Goal: Task Accomplishment & Management: Use online tool/utility

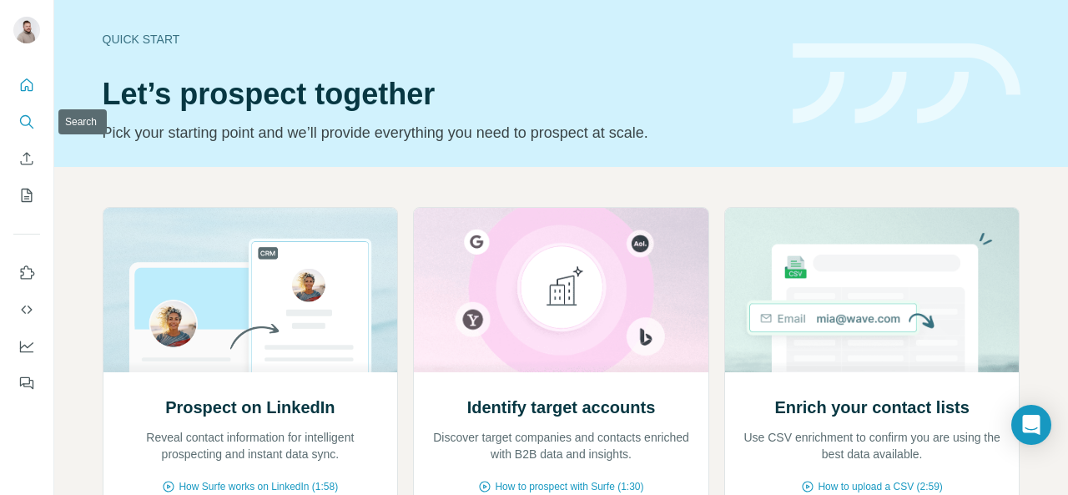
click at [20, 123] on icon "Search" at bounding box center [26, 121] width 17 height 17
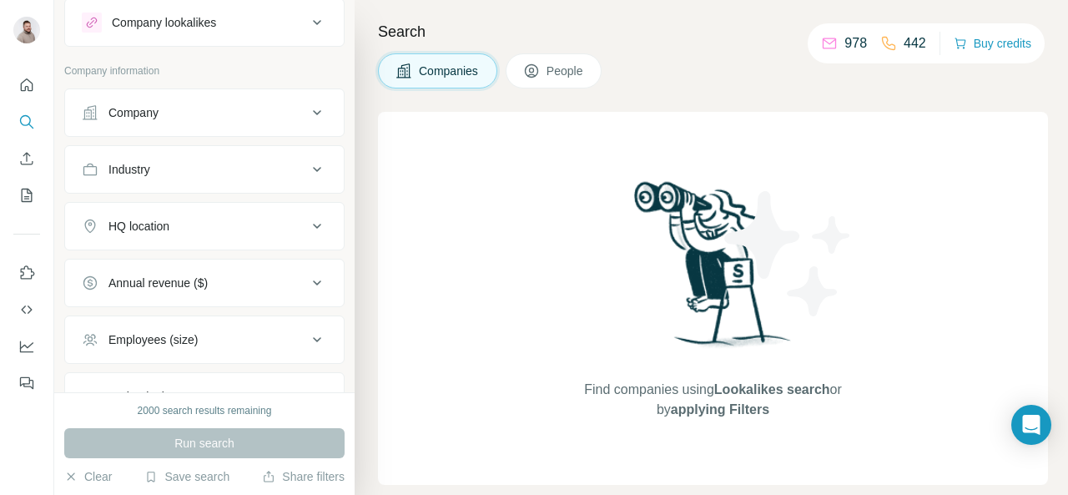
scroll to position [23, 0]
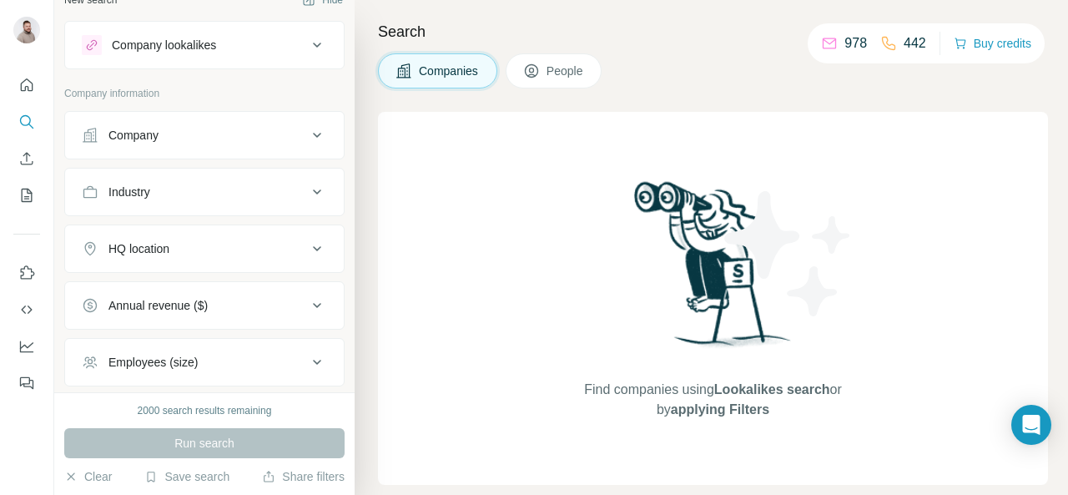
click at [285, 127] on div "Company" at bounding box center [194, 135] width 225 height 17
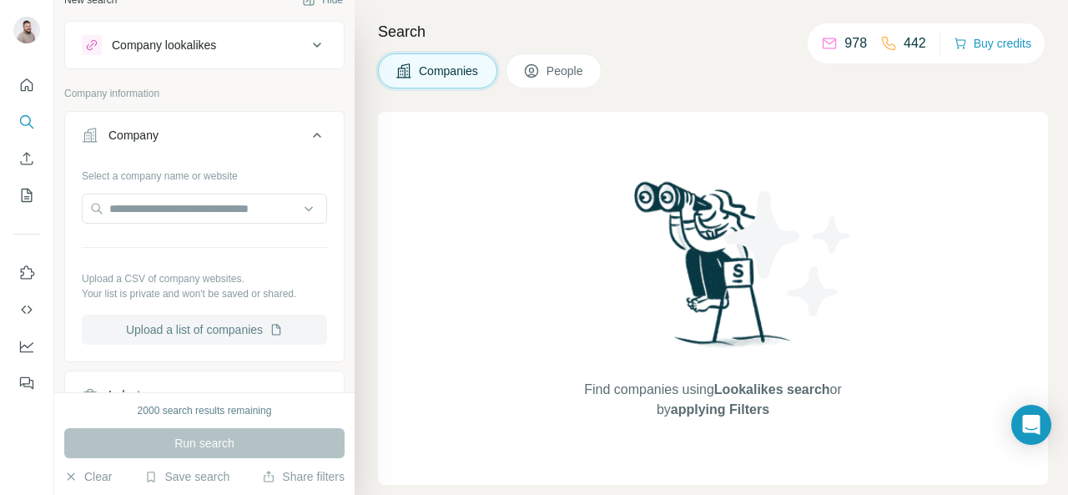
click at [187, 330] on button "Upload a list of companies" at bounding box center [204, 330] width 245 height 30
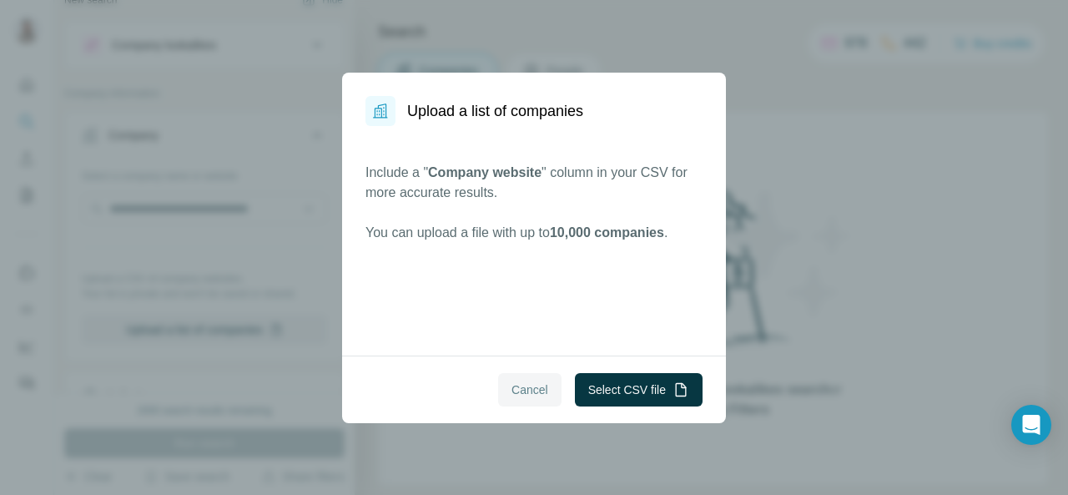
click at [527, 393] on span "Cancel" at bounding box center [530, 389] width 37 height 17
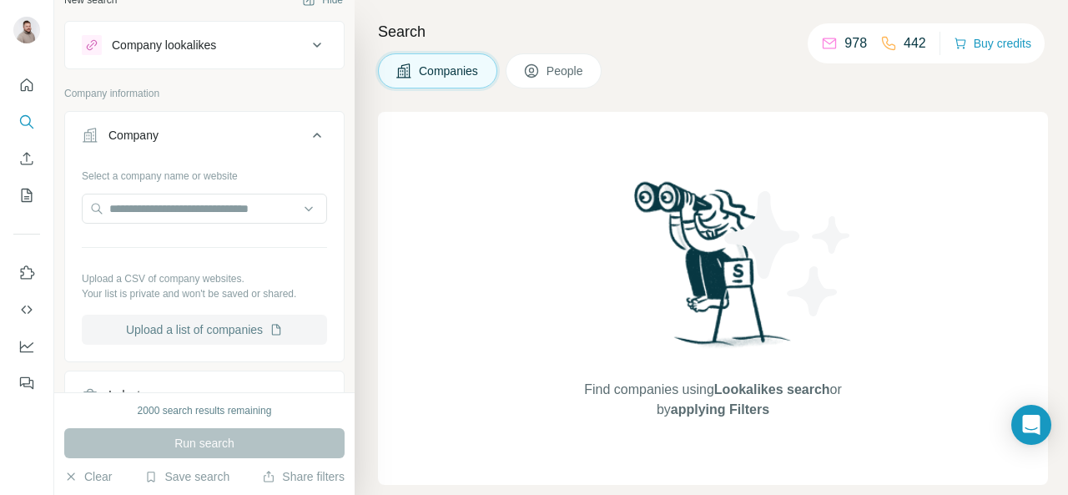
click at [202, 328] on button "Upload a list of companies" at bounding box center [204, 330] width 245 height 30
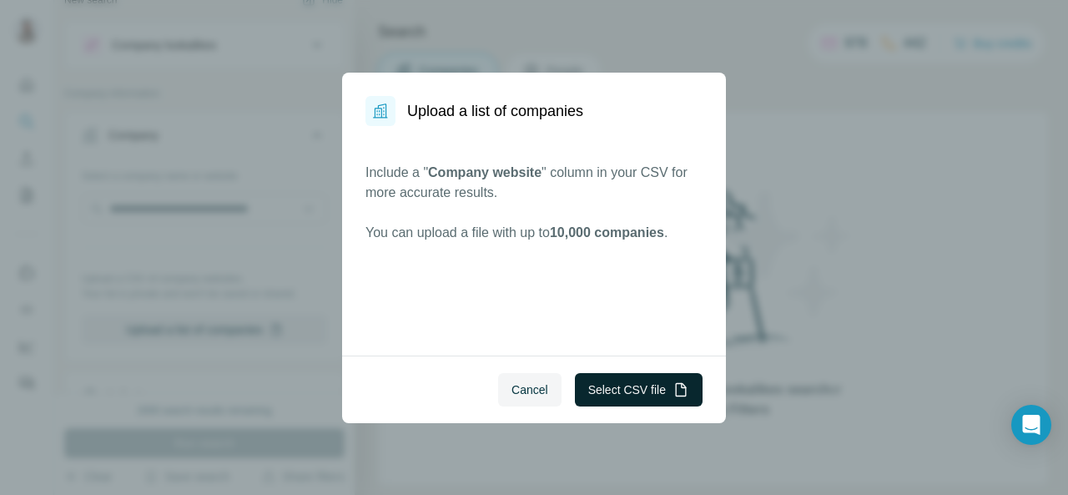
click at [611, 380] on button "Select CSV file" at bounding box center [639, 389] width 128 height 33
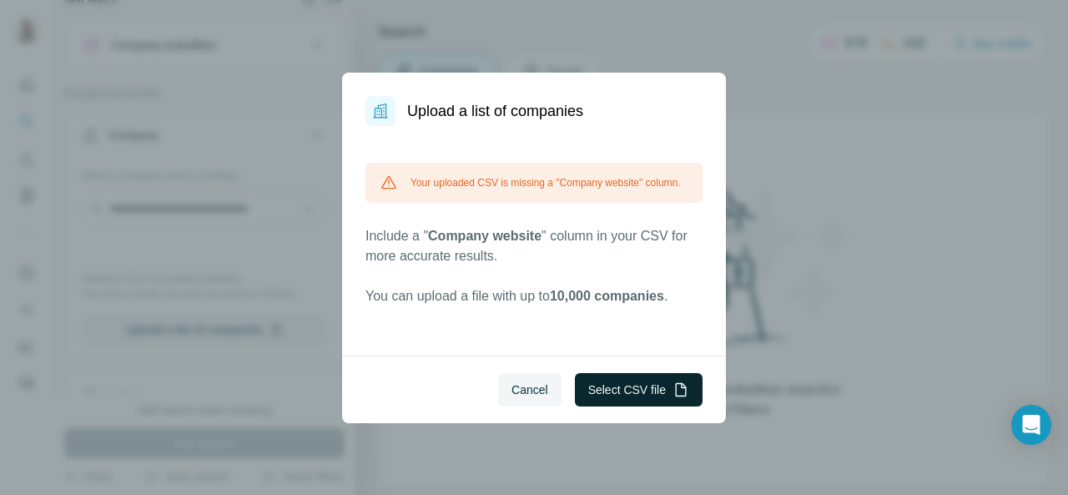
click at [628, 389] on button "Select CSV file" at bounding box center [639, 389] width 128 height 33
click at [634, 386] on button "Select CSV file" at bounding box center [639, 389] width 128 height 33
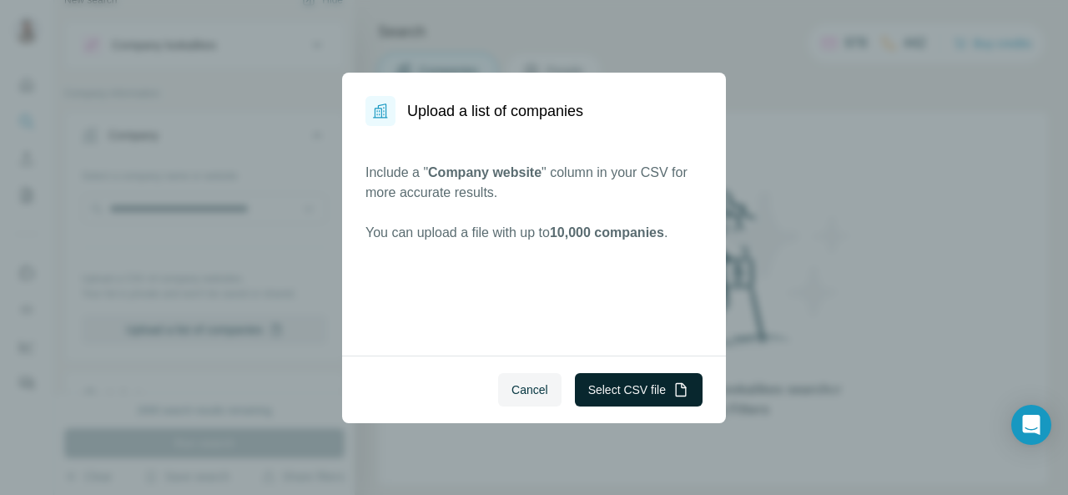
click at [643, 390] on button "Select CSV file" at bounding box center [639, 389] width 128 height 33
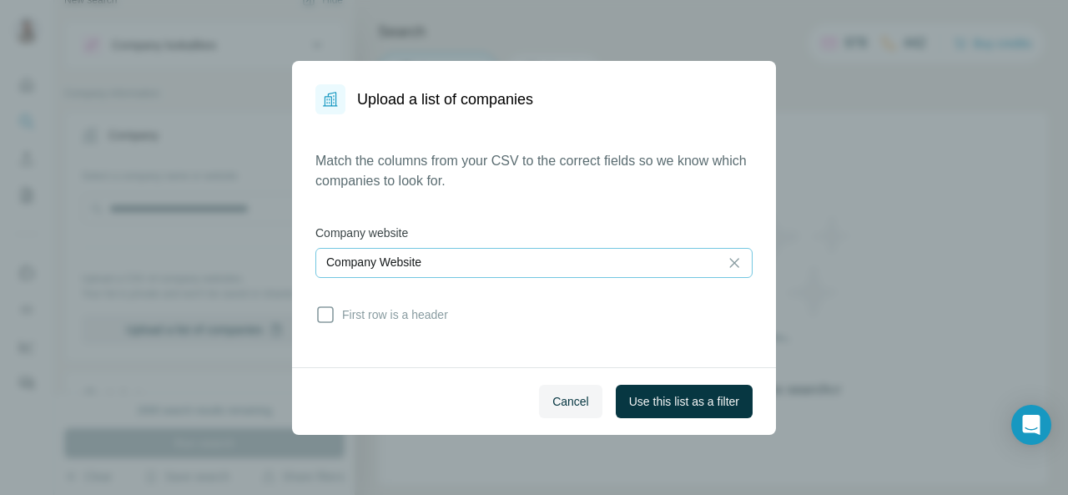
click at [459, 257] on div "Company Website" at bounding box center [517, 262] width 382 height 17
click at [460, 218] on div "Match the columns from your CSV to the correct fields so we know which companie…" at bounding box center [533, 240] width 437 height 179
click at [708, 397] on span "Use this list as a filter" at bounding box center [684, 401] width 110 height 17
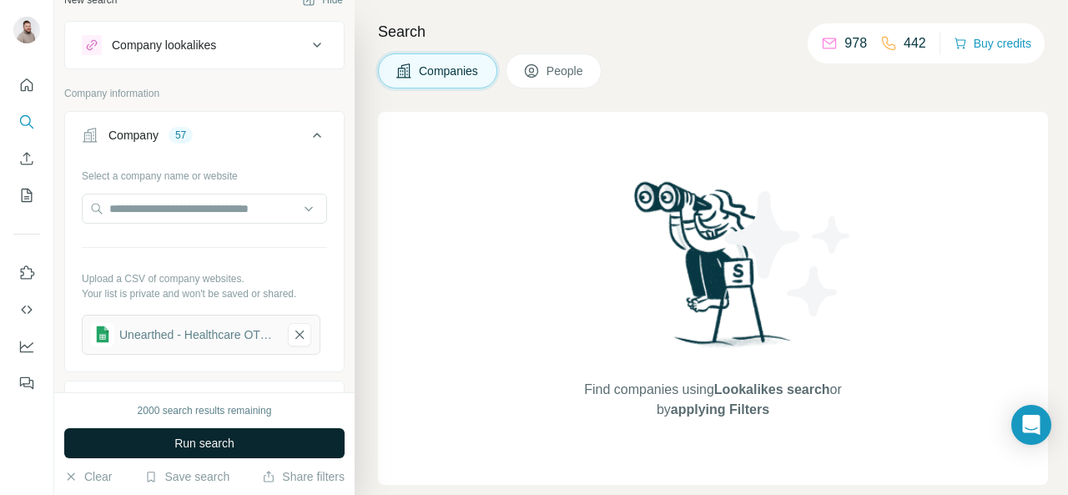
click at [227, 442] on span "Run search" at bounding box center [204, 443] width 60 height 17
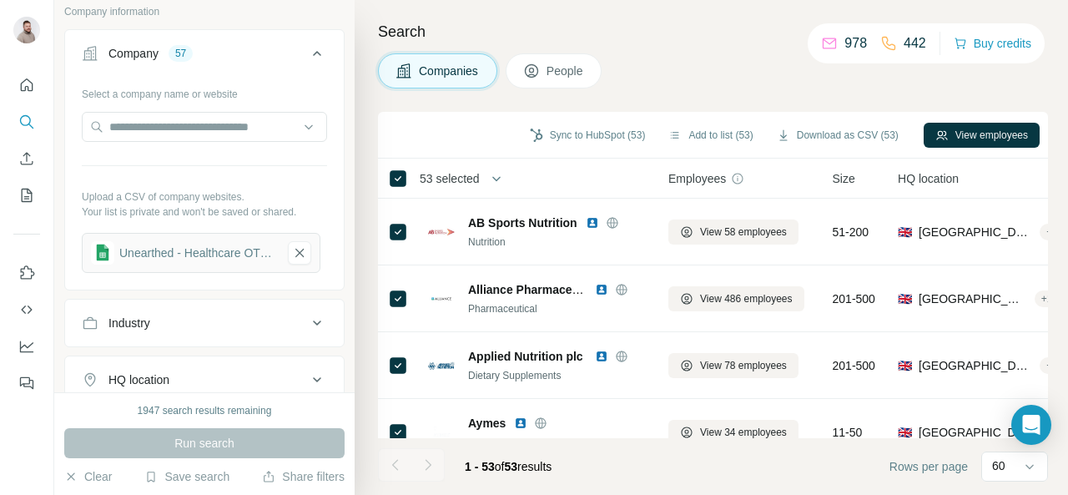
scroll to position [19, 0]
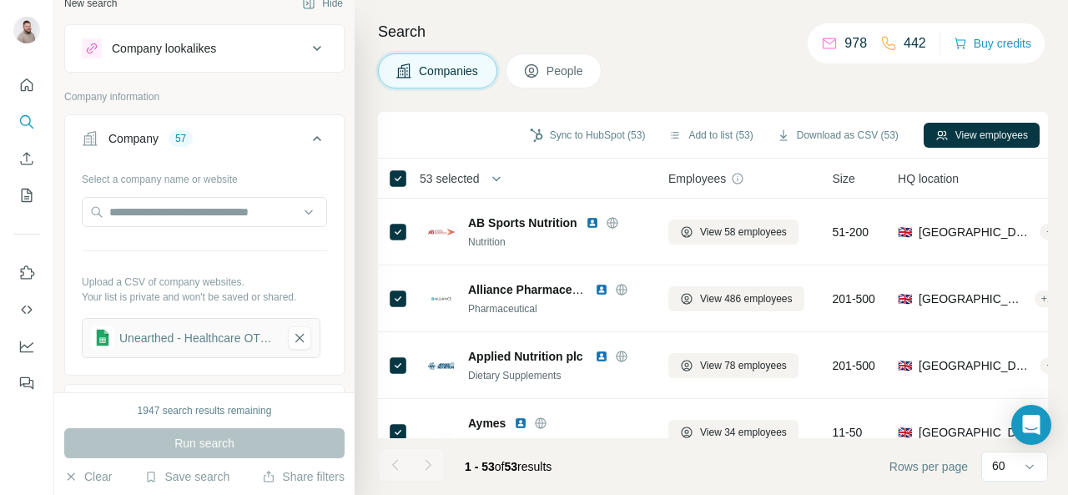
click at [571, 74] on span "People" at bounding box center [566, 71] width 38 height 17
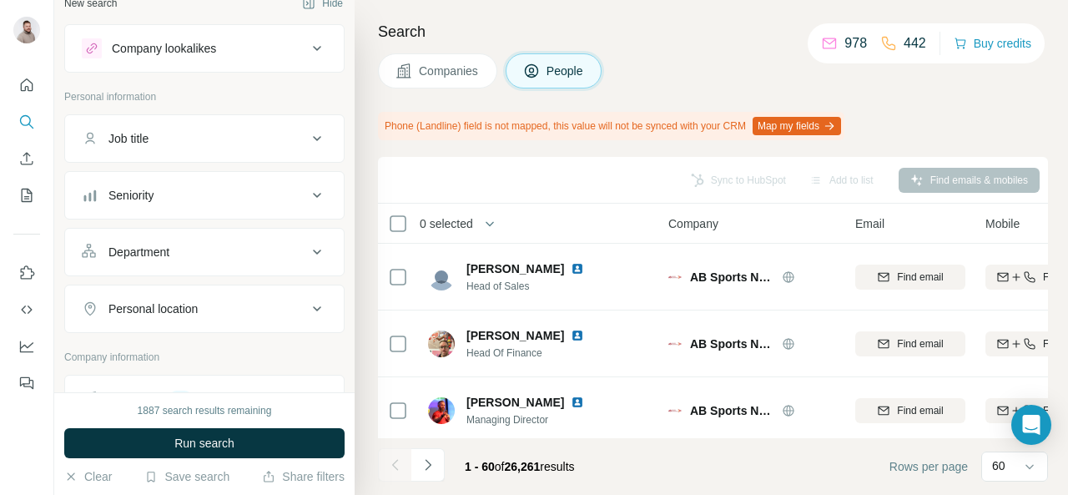
click at [459, 71] on span "Companies" at bounding box center [449, 71] width 61 height 17
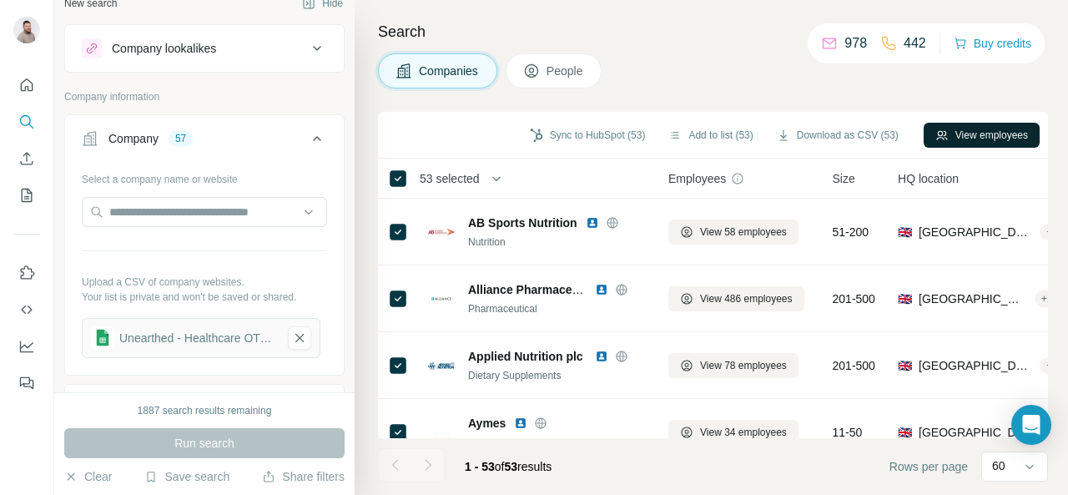
click at [965, 139] on button "View employees" at bounding box center [982, 135] width 116 height 25
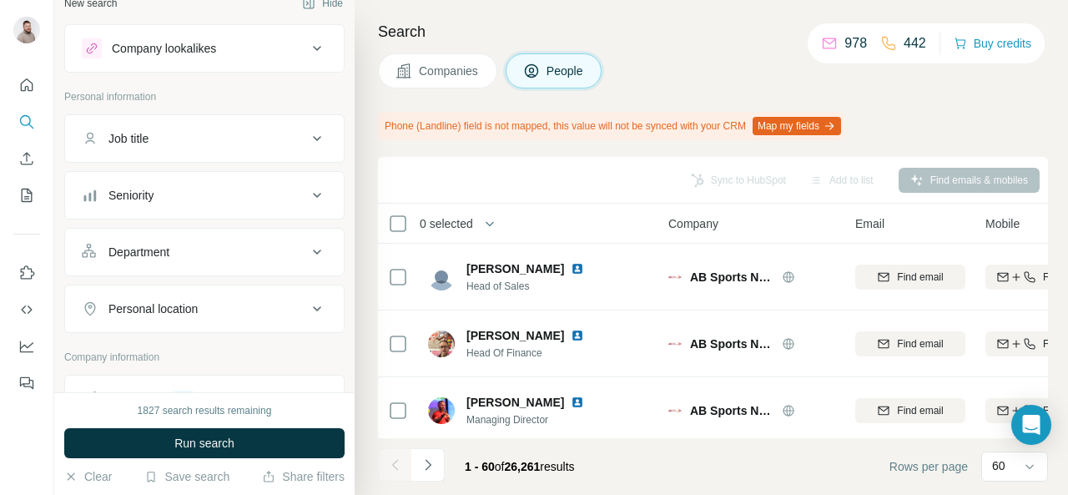
click at [205, 138] on div "Job title" at bounding box center [194, 138] width 225 height 17
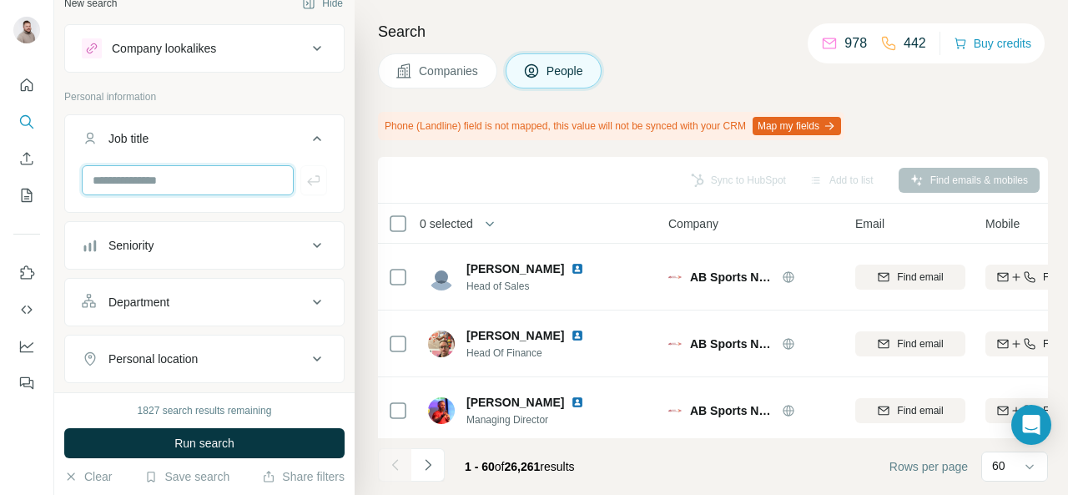
click at [166, 179] on input "text" at bounding box center [188, 180] width 212 height 30
type input "***"
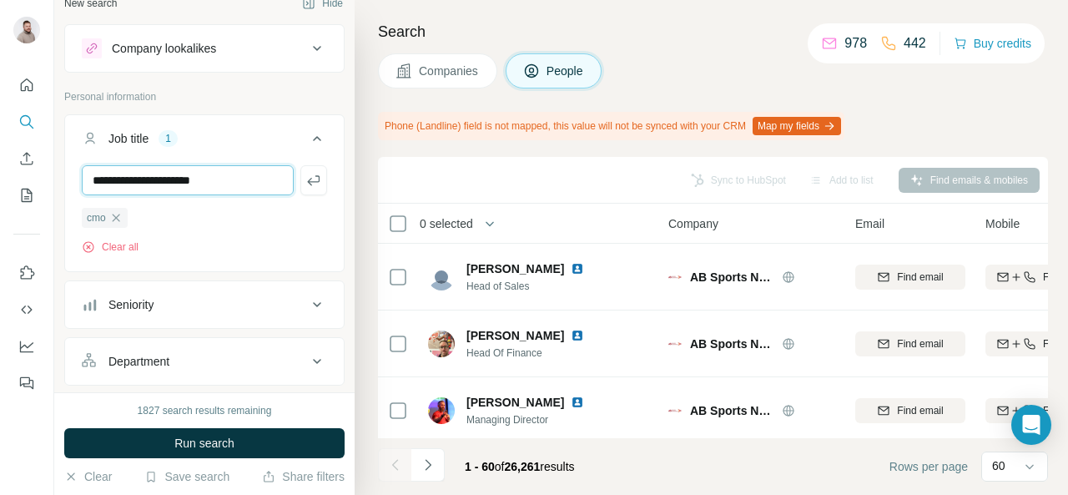
type input "**********"
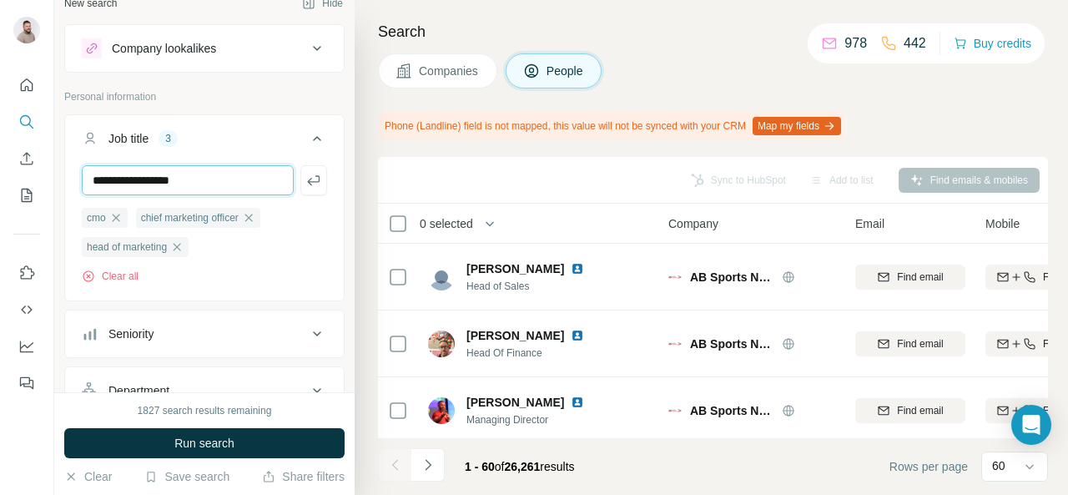
type input "**********"
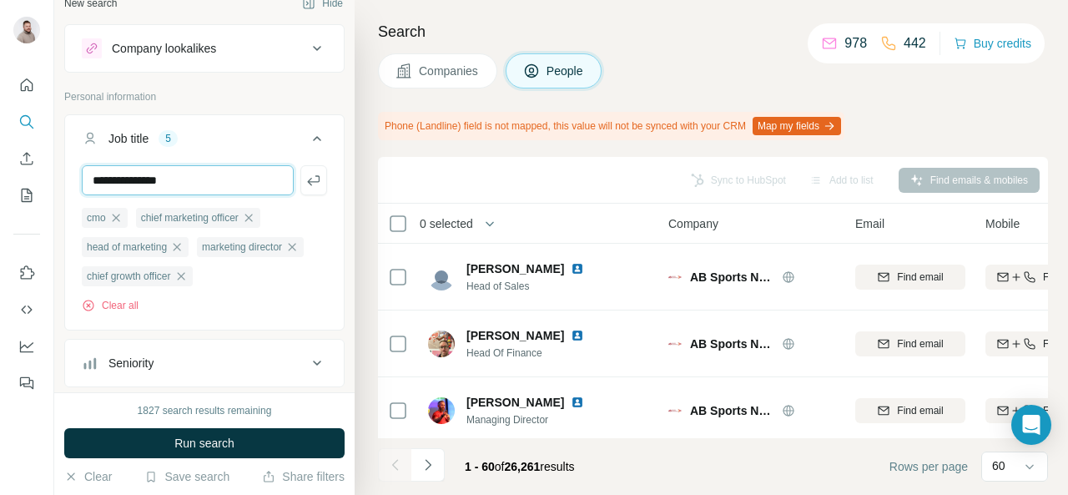
type input "**********"
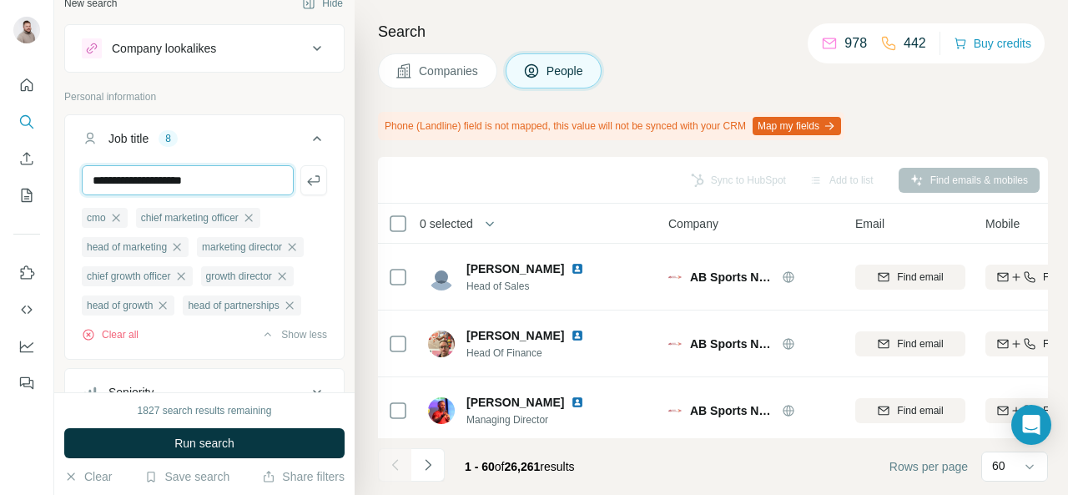
type input "**********"
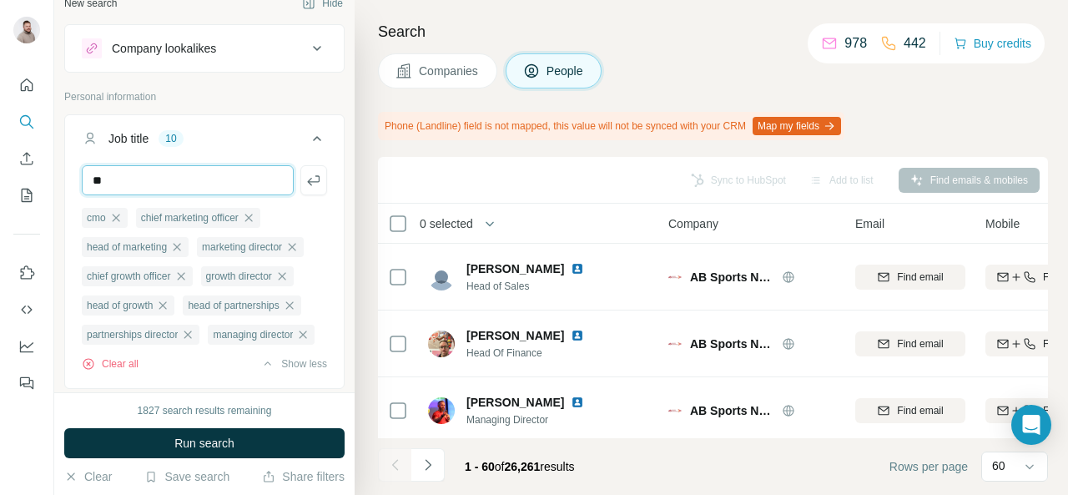
type input "*"
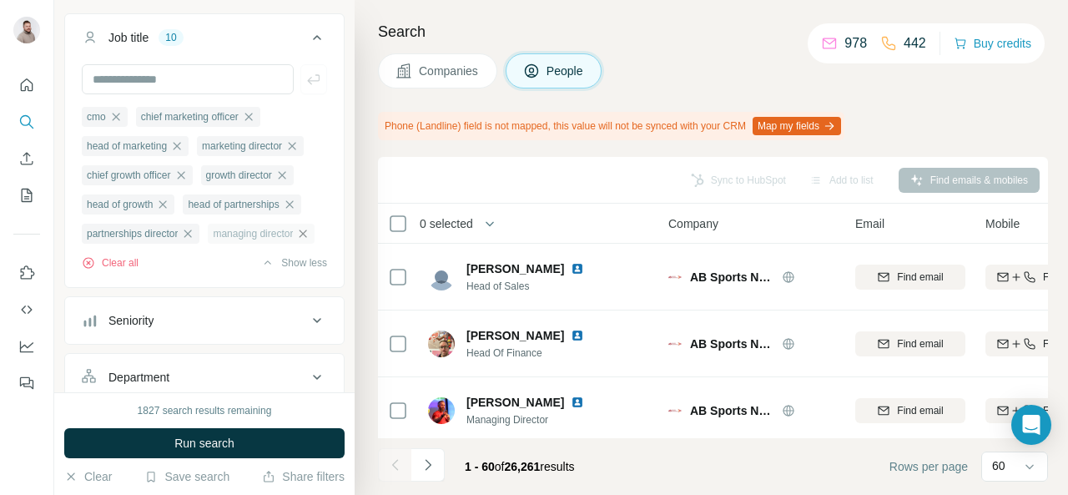
click at [296, 240] on icon "button" at bounding box center [302, 233] width 13 height 13
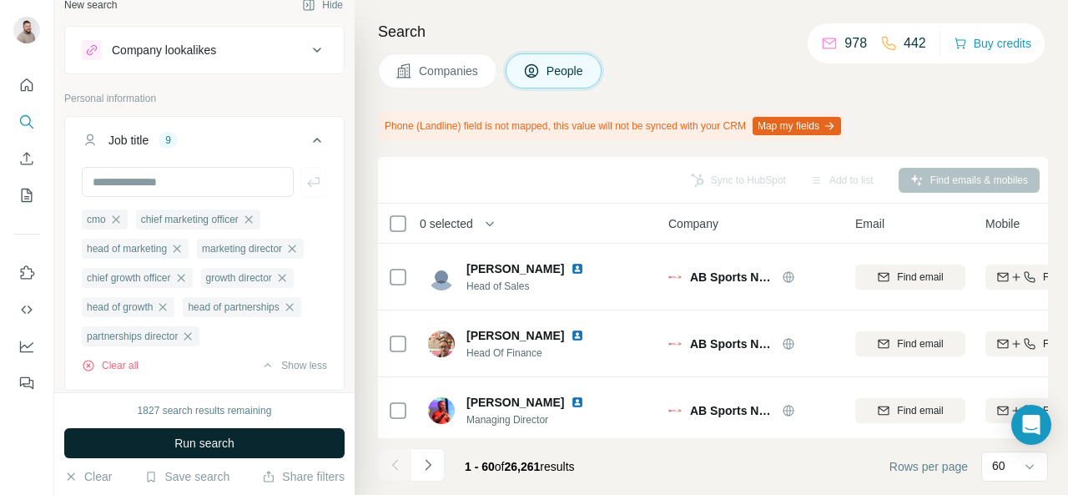
click at [174, 441] on span "Run search" at bounding box center [204, 443] width 60 height 17
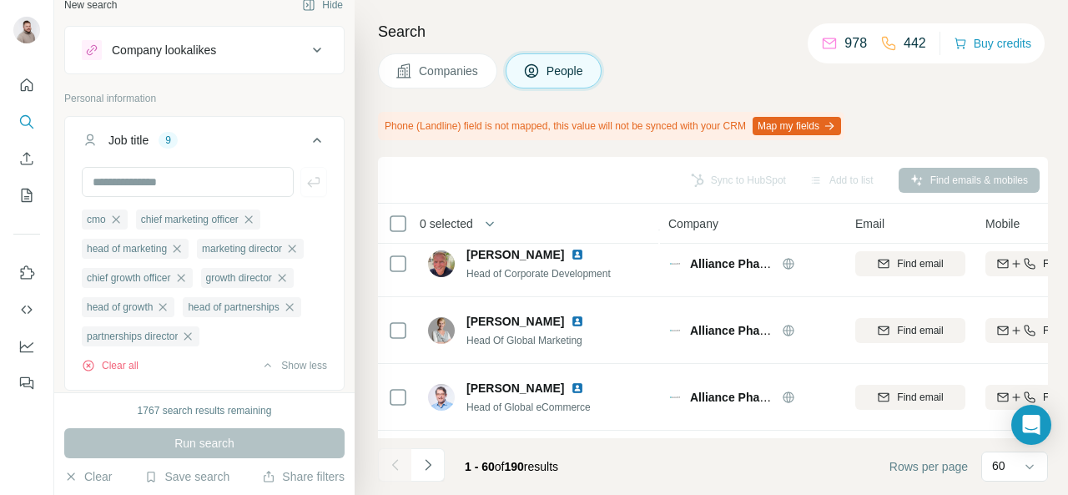
scroll to position [0, 0]
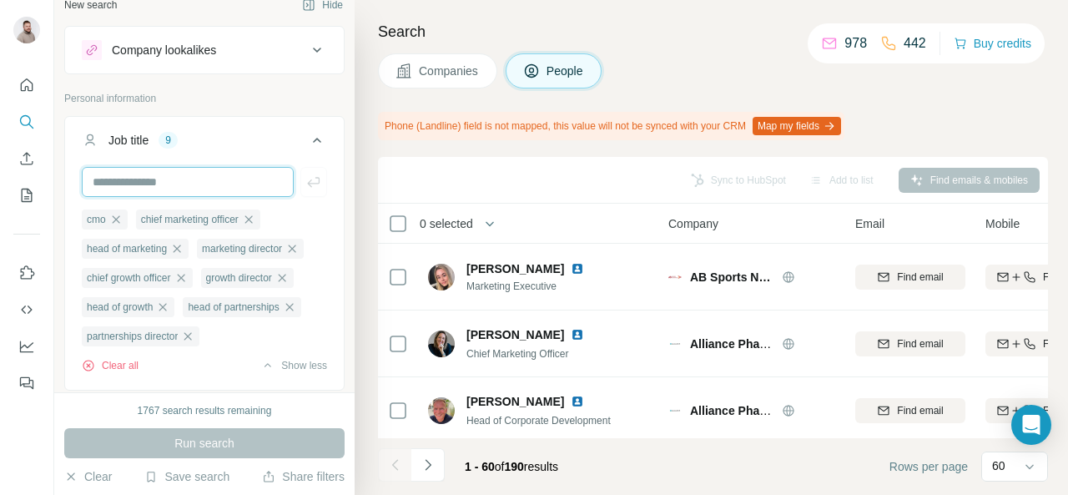
click at [177, 188] on input "text" at bounding box center [188, 182] width 212 height 30
type input "**********"
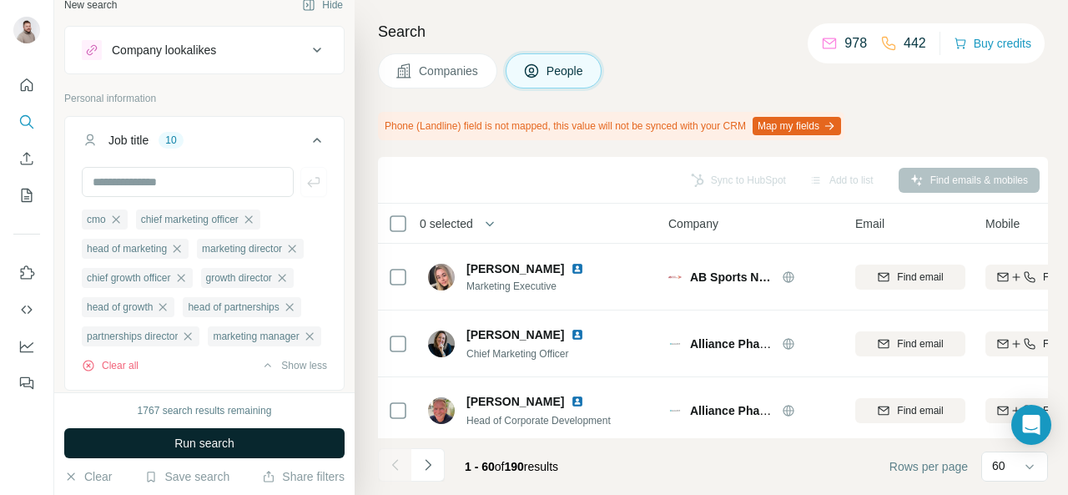
click at [196, 453] on button "Run search" at bounding box center [204, 443] width 280 height 30
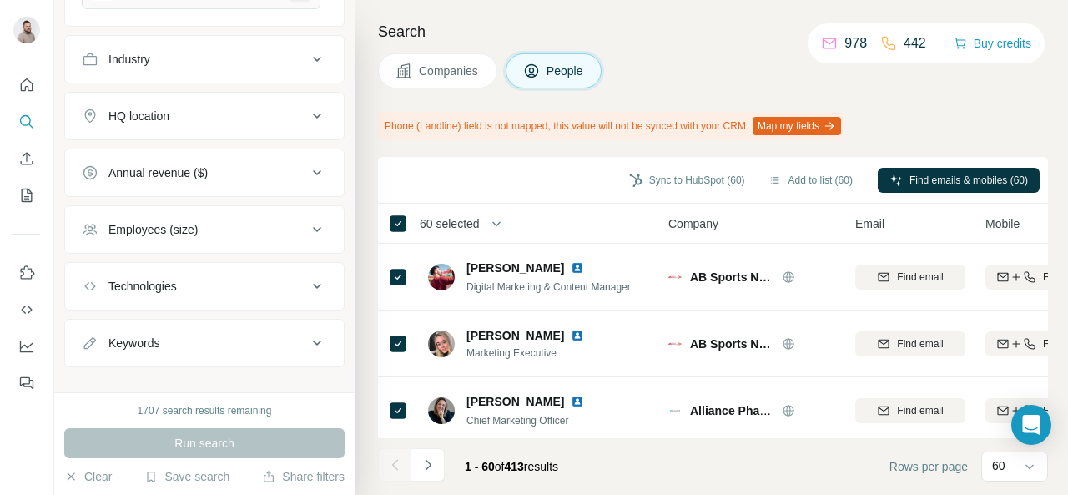
scroll to position [1817, 0]
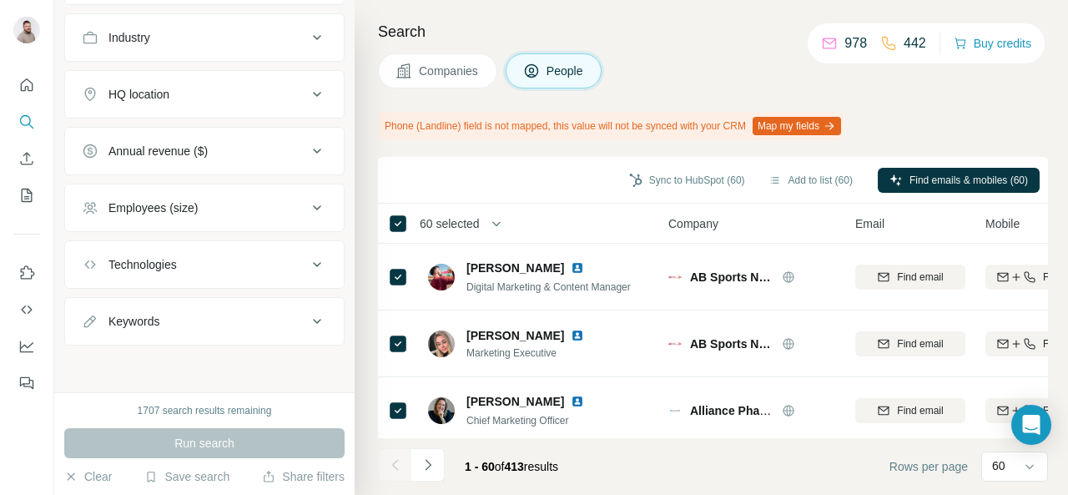
click at [255, 341] on button "Keywords" at bounding box center [204, 321] width 279 height 40
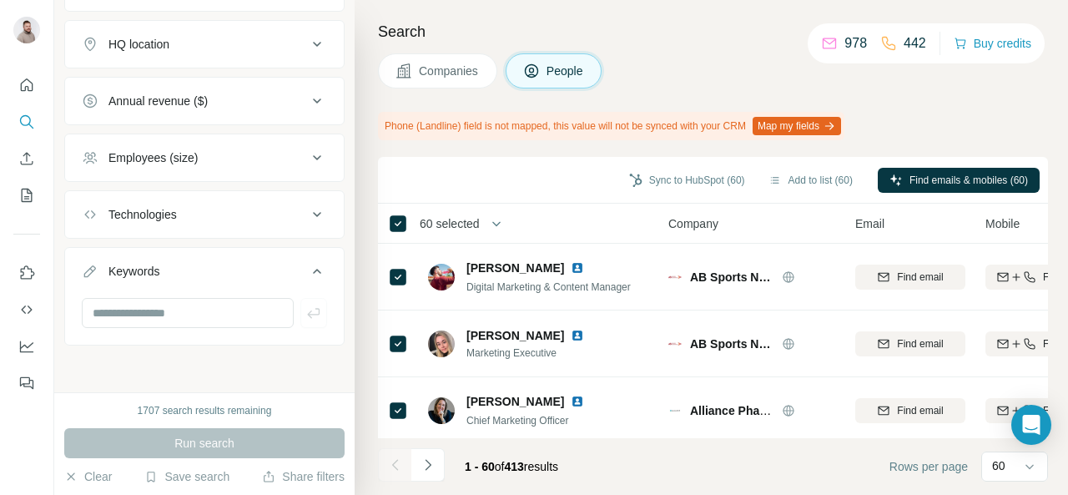
click at [248, 283] on button "Keywords" at bounding box center [204, 274] width 279 height 47
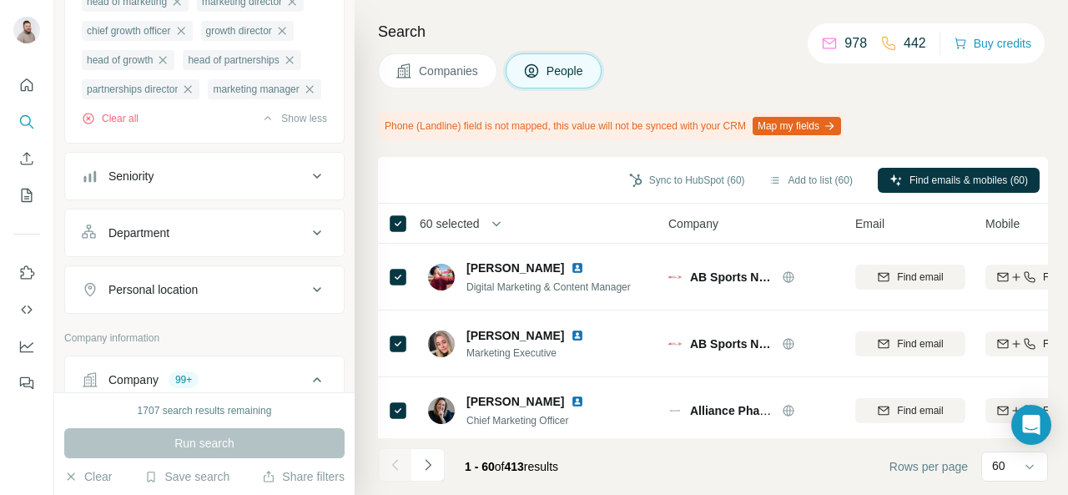
scroll to position [275, 0]
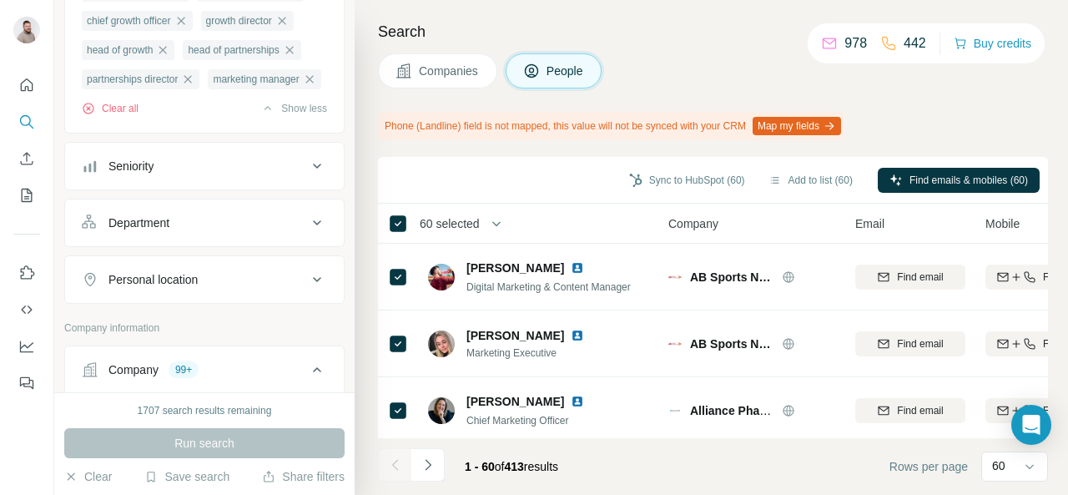
click at [186, 231] on div "Department" at bounding box center [194, 222] width 225 height 17
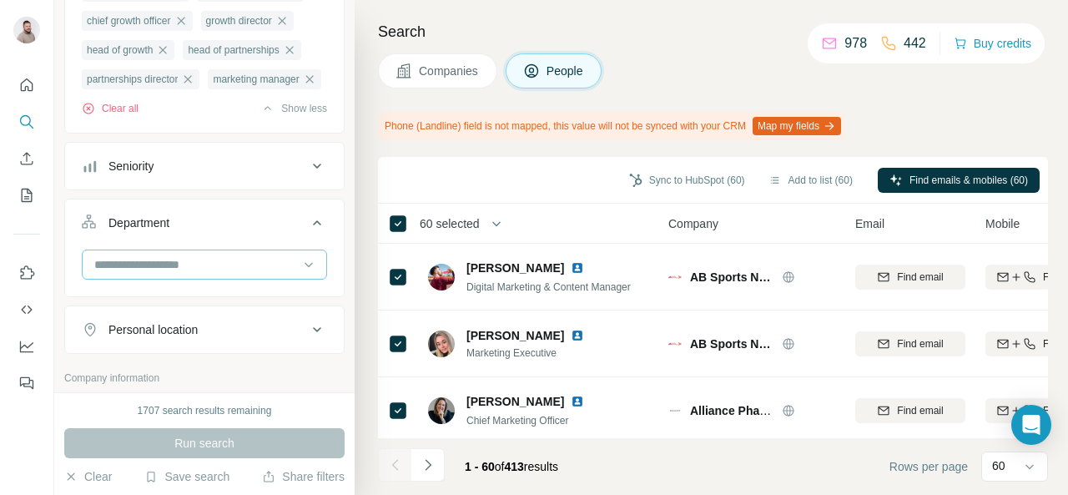
click at [249, 274] on input at bounding box center [196, 264] width 206 height 18
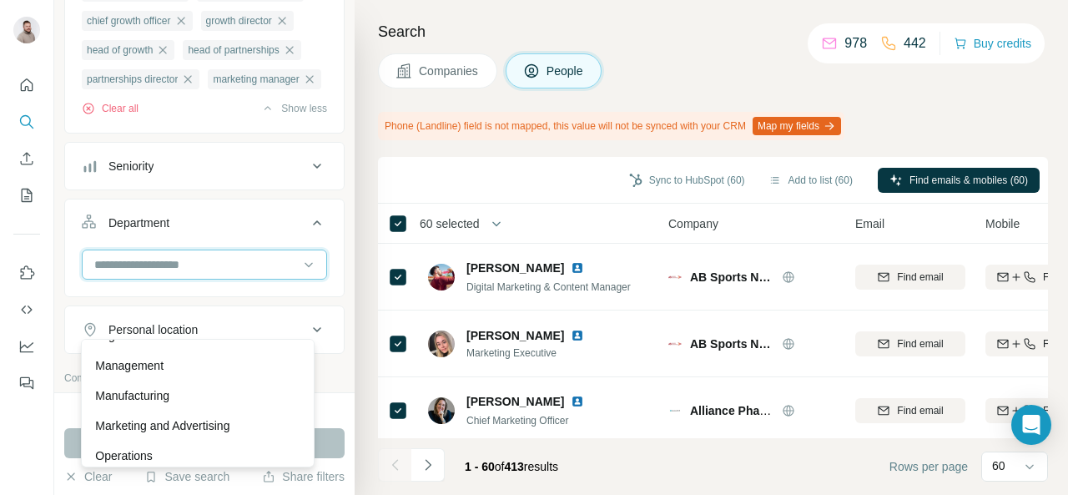
scroll to position [352, 0]
click at [684, 474] on footer "1 - 60 of 413 results Rows per page 60" at bounding box center [713, 466] width 670 height 57
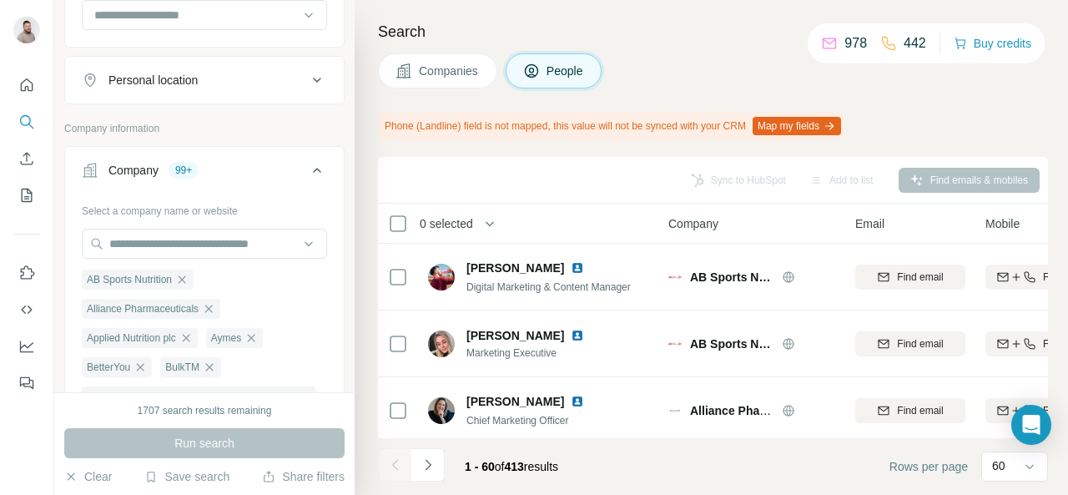
scroll to position [367, 0]
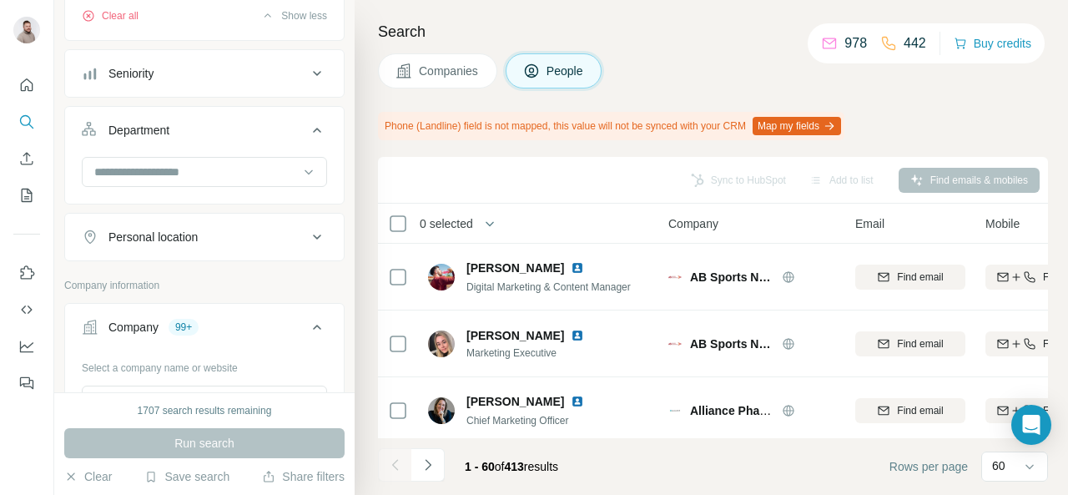
click at [171, 245] on div "Personal location" at bounding box center [152, 237] width 89 height 17
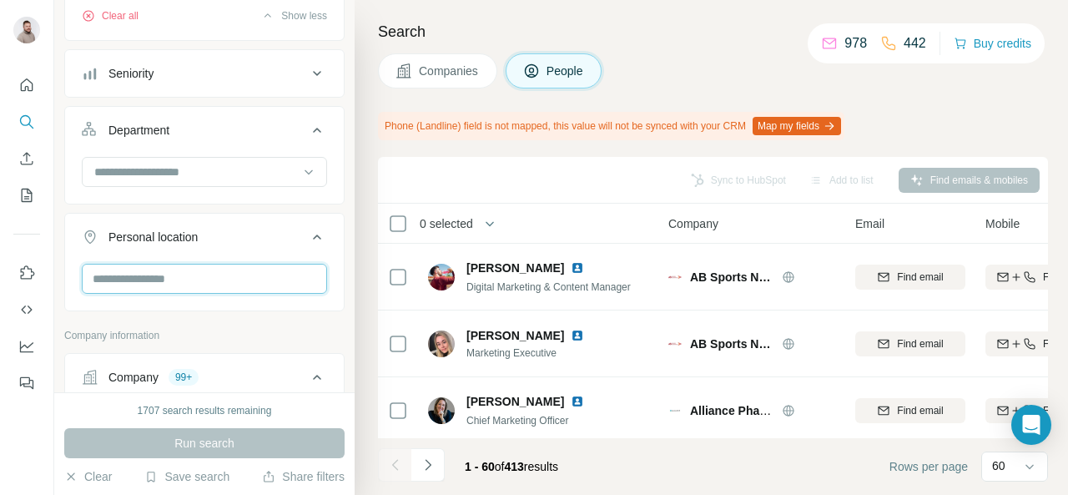
click at [175, 294] on input "text" at bounding box center [204, 279] width 245 height 30
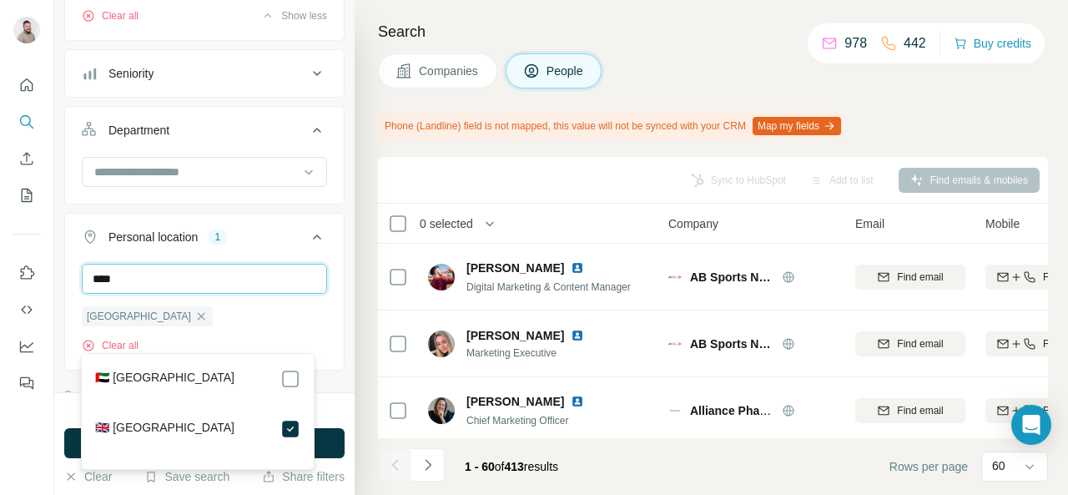
click at [163, 294] on input "****" at bounding box center [204, 279] width 245 height 30
type input "*"
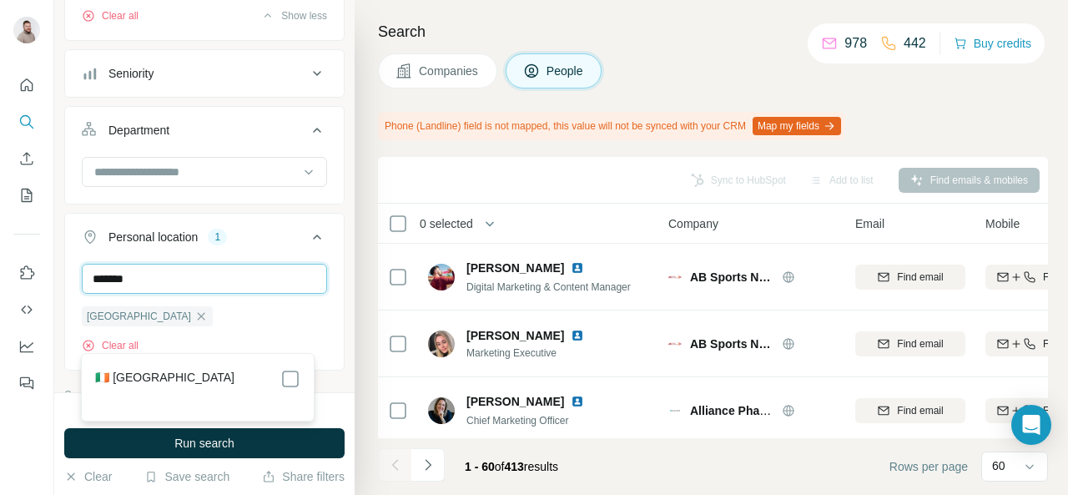
type input "*******"
click at [154, 369] on div "🇮🇪 [GEOGRAPHIC_DATA]" at bounding box center [197, 379] width 204 height 20
click at [151, 373] on div "🇮🇪 [GEOGRAPHIC_DATA]" at bounding box center [197, 379] width 204 height 20
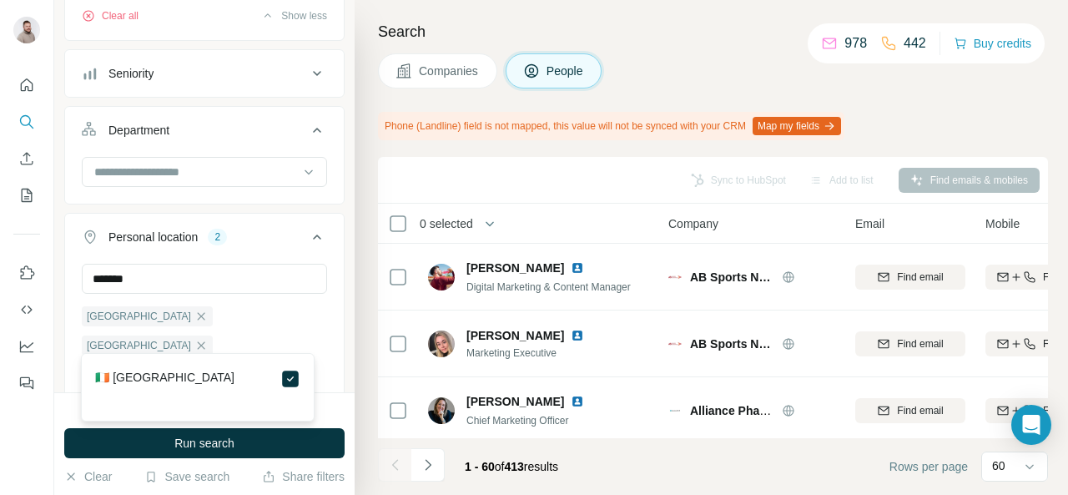
click at [368, 462] on div "Search Companies People Phone (Landline) field is not mapped, this value will n…" at bounding box center [711, 247] width 713 height 495
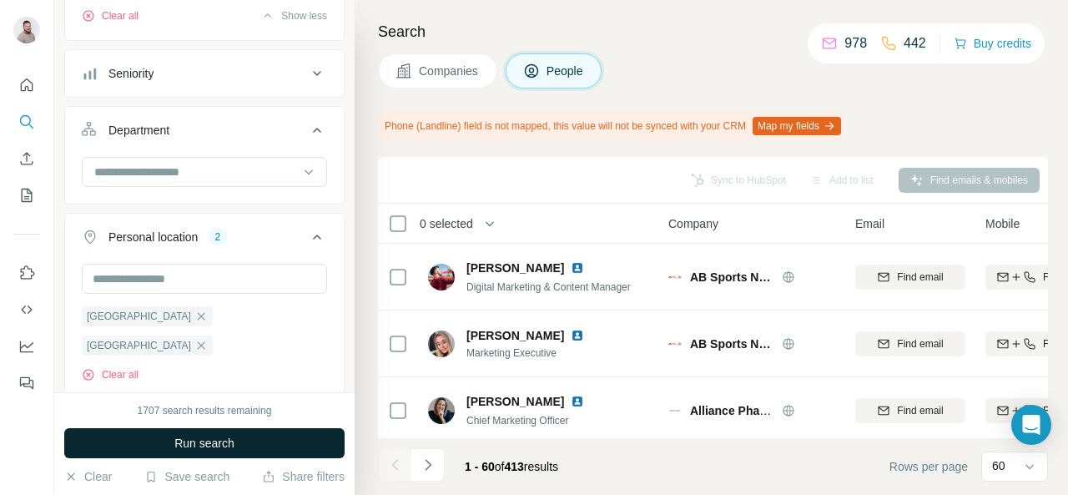
click at [229, 443] on span "Run search" at bounding box center [204, 443] width 60 height 17
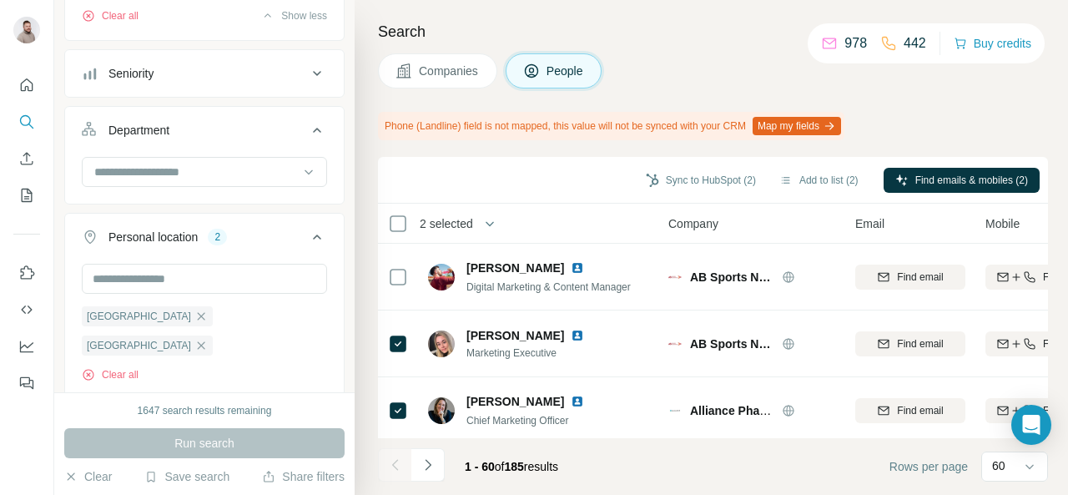
drag, startPoint x: 1026, startPoint y: 430, endPoint x: 1043, endPoint y: 318, distance: 113.1
click at [1043, 318] on body "New search Hide Company lookalikes Personal information Job title 10 cmo chief …" at bounding box center [534, 247] width 1068 height 495
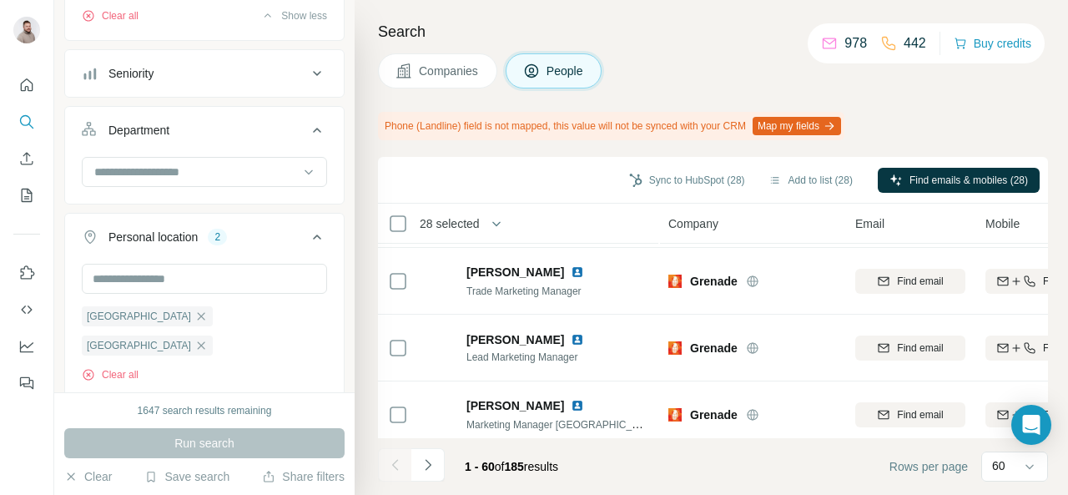
scroll to position [3644, 0]
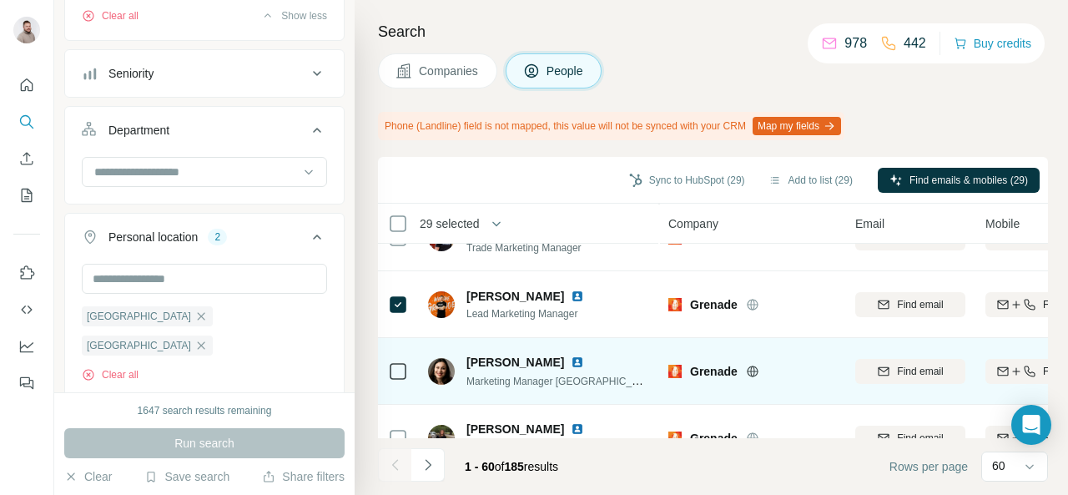
click at [401, 380] on div at bounding box center [398, 371] width 20 height 46
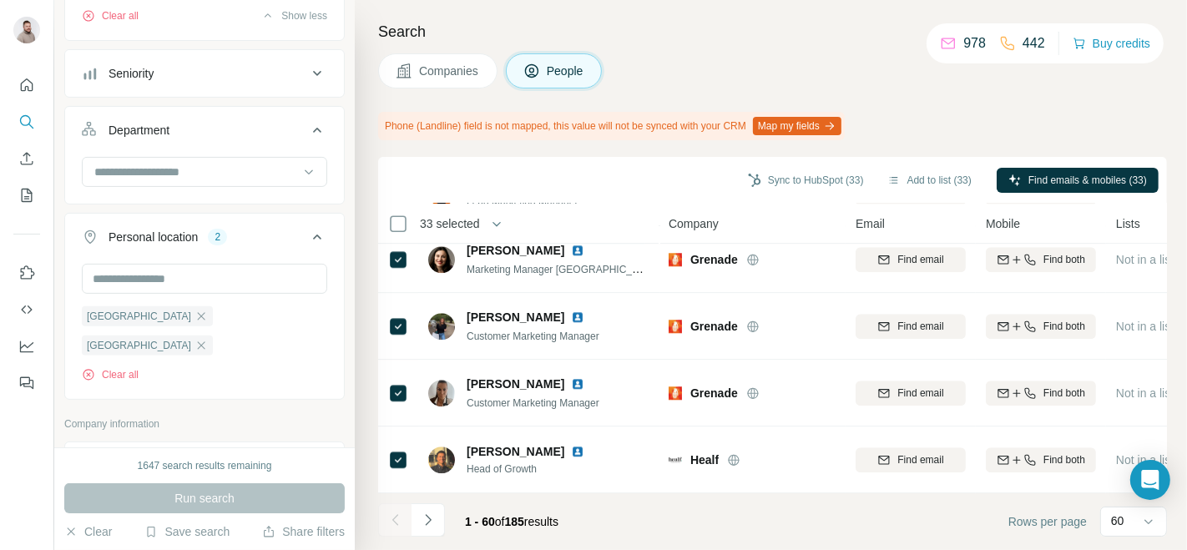
scroll to position [3764, 0]
click at [918, 182] on button "Add to list (33)" at bounding box center [929, 180] width 108 height 25
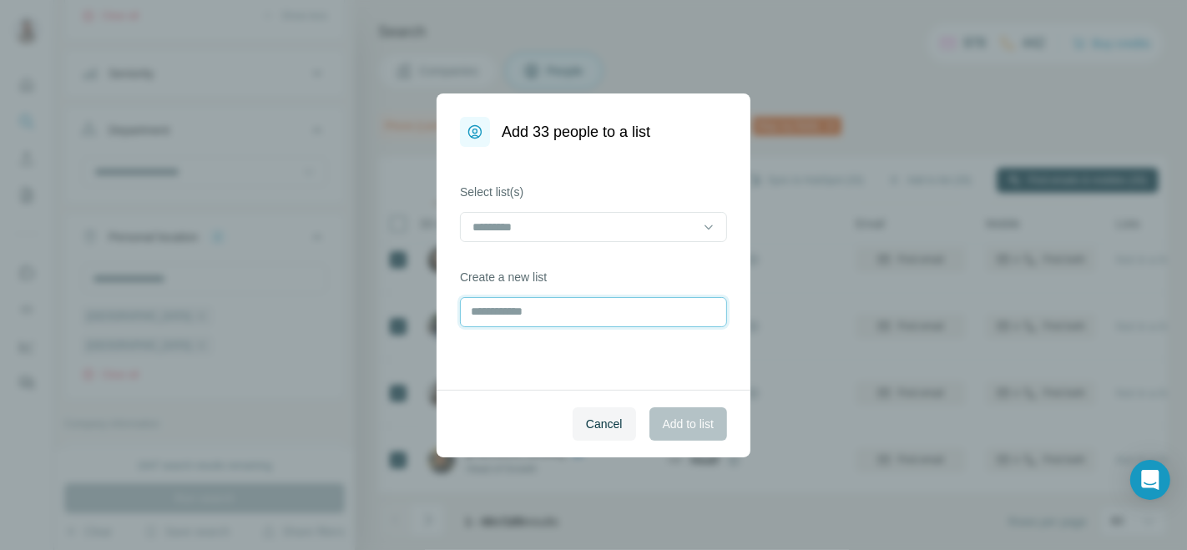
click at [523, 318] on input "text" at bounding box center [593, 312] width 267 height 30
type input "**********"
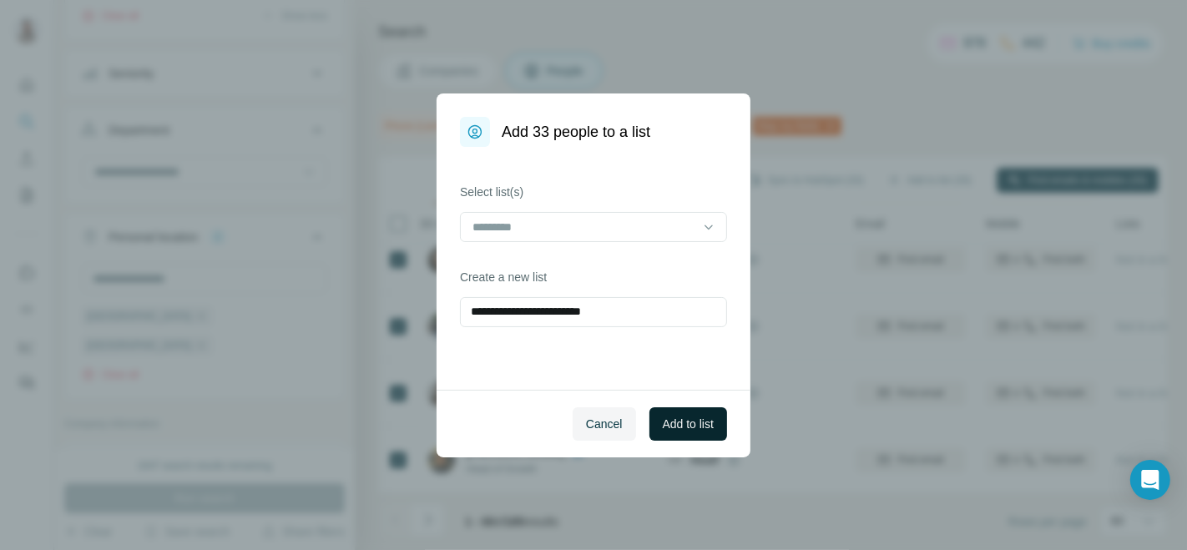
click at [688, 428] on span "Add to list" at bounding box center [688, 424] width 51 height 17
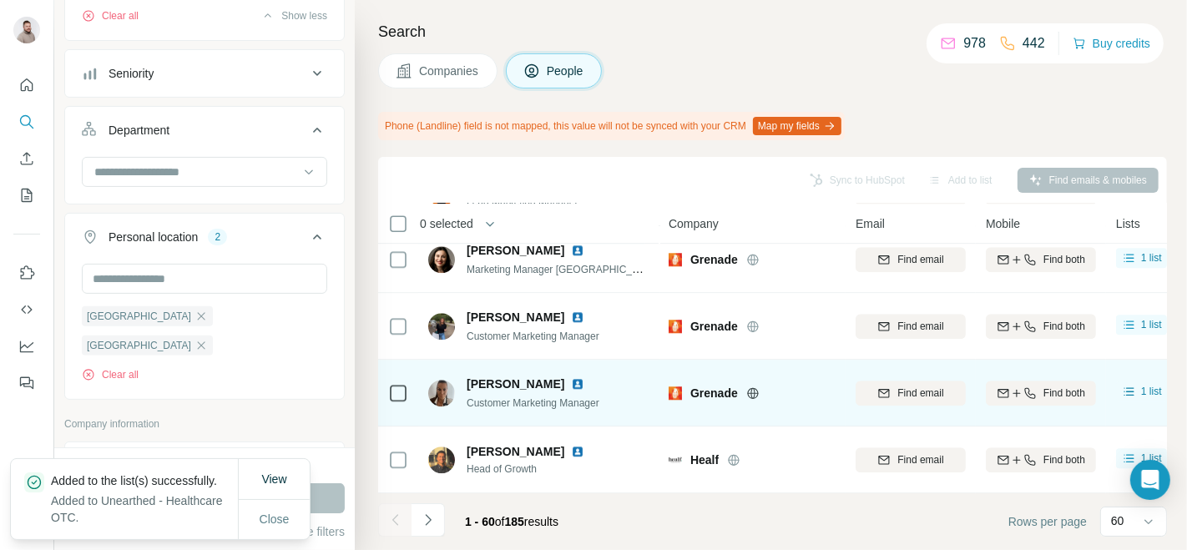
scroll to position [3763, 0]
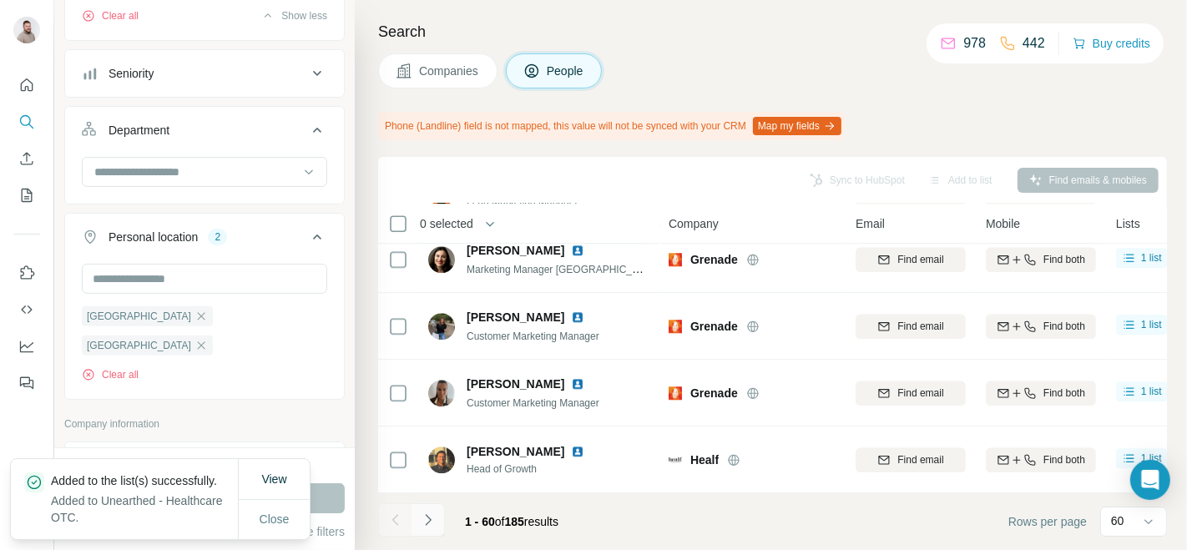
click at [427, 494] on icon "Navigate to next page" at bounding box center [428, 520] width 17 height 17
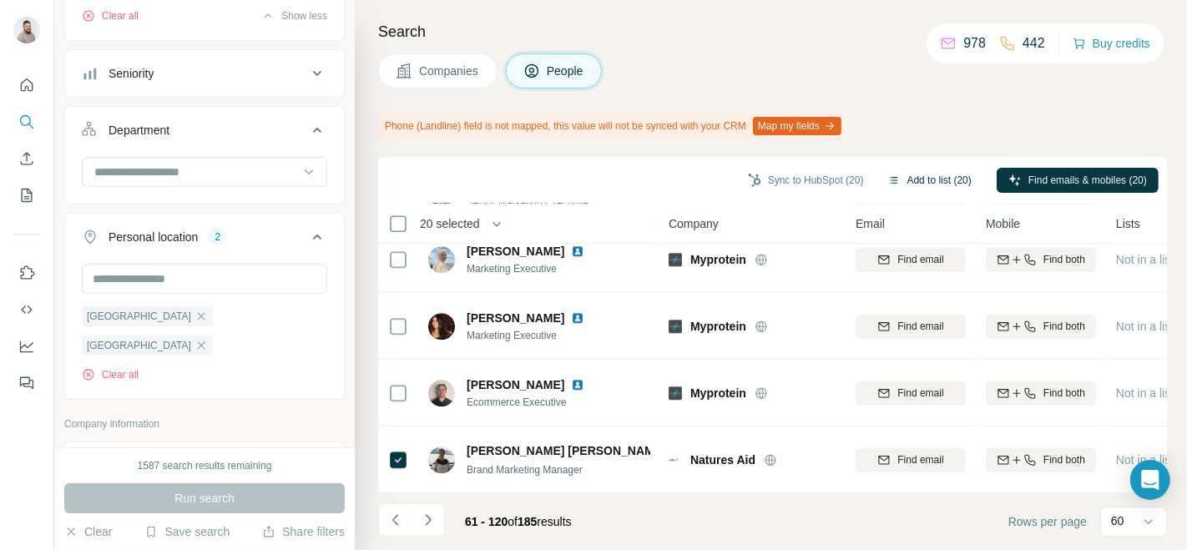
click at [928, 184] on button "Add to list (20)" at bounding box center [929, 180] width 108 height 25
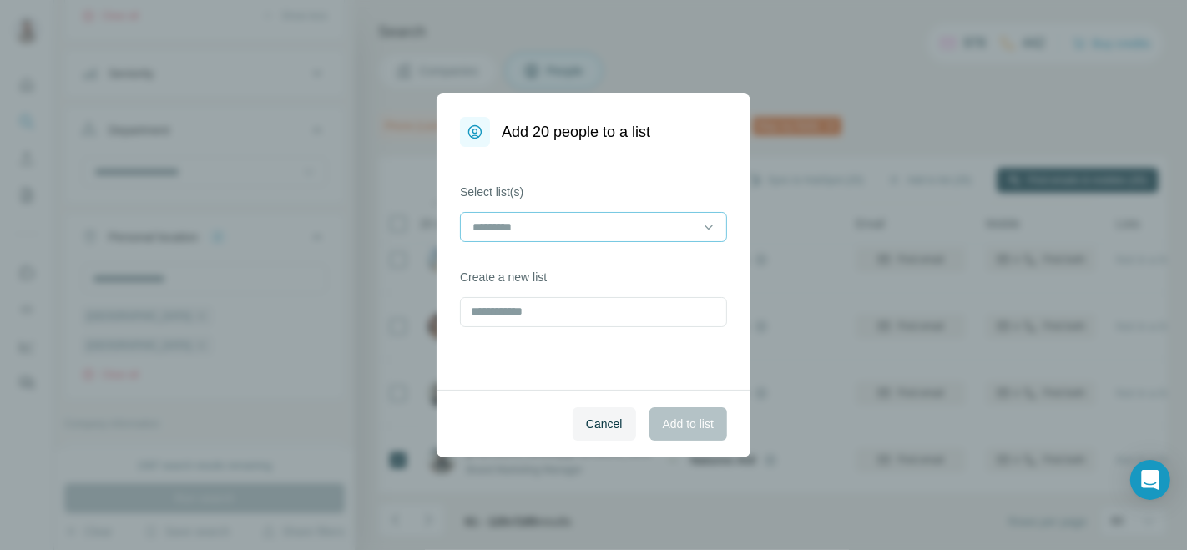
click at [602, 226] on input at bounding box center [583, 227] width 225 height 18
click at [562, 269] on p "PROP-AIA_list - 06.08.25" at bounding box center [535, 264] width 123 height 17
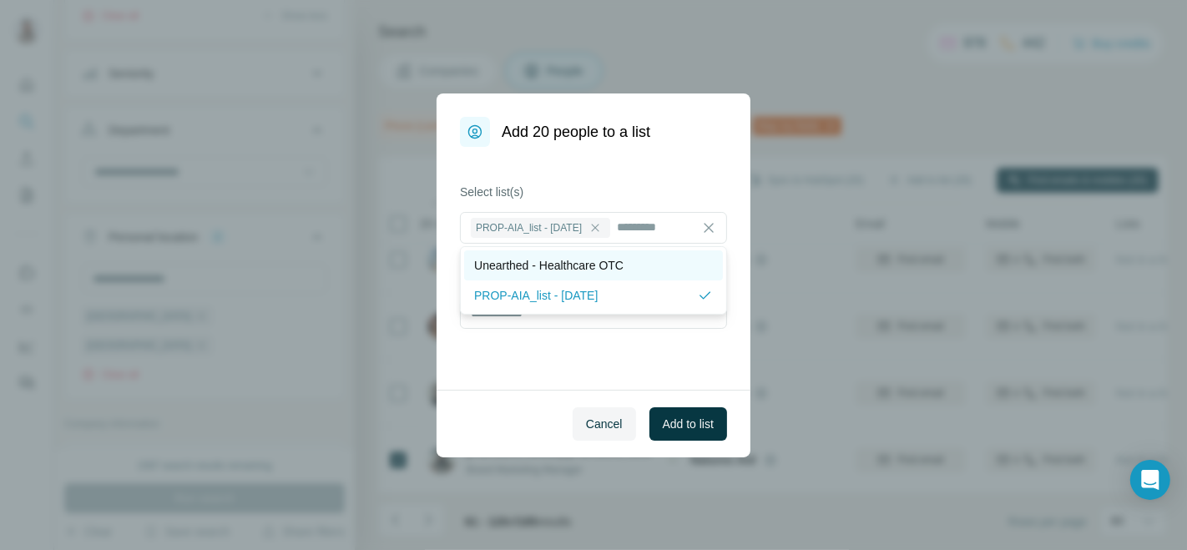
click at [586, 263] on p "Unearthed - Healthcare OTC" at bounding box center [548, 265] width 149 height 17
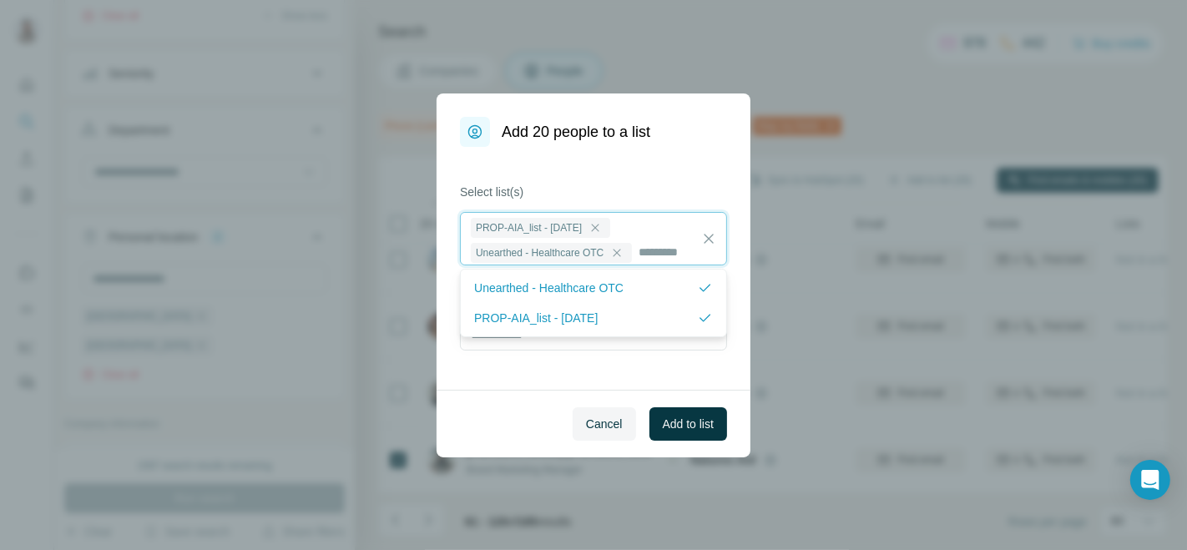
scroll to position [3, 0]
click at [605, 227] on div at bounding box center [595, 225] width 20 height 20
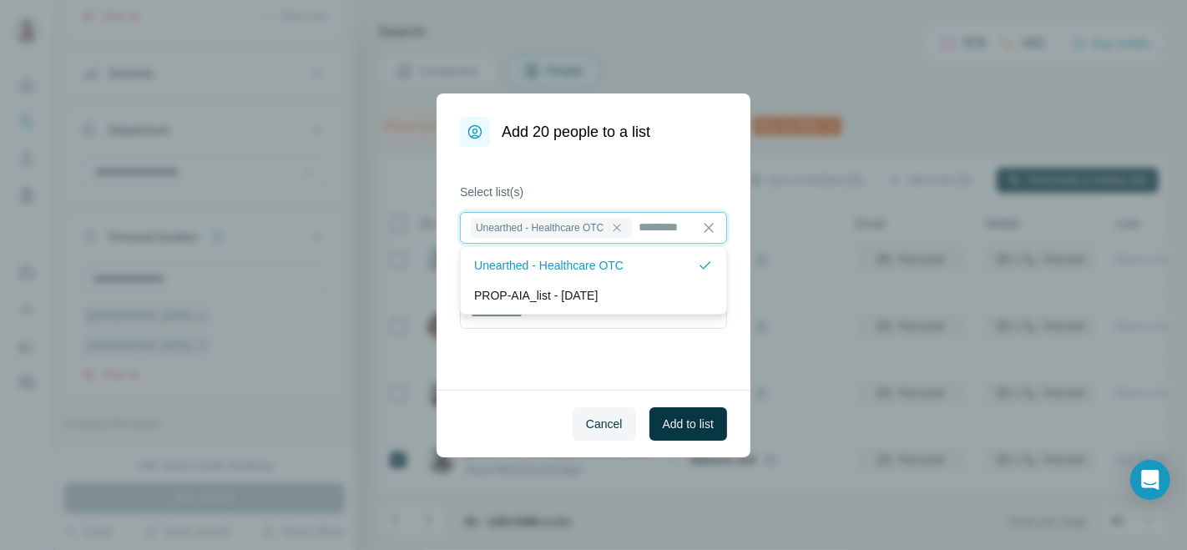
scroll to position [0, 0]
click at [544, 384] on div "Select list(s) Unearthed - Healthcare OTC Create a new list" at bounding box center [593, 268] width 314 height 243
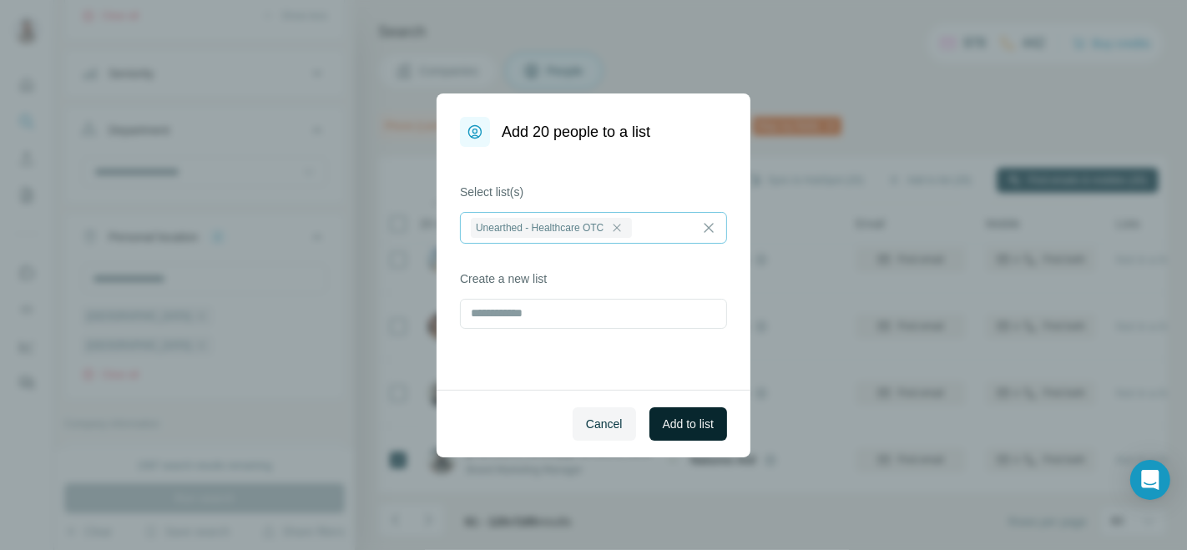
click at [696, 421] on span "Add to list" at bounding box center [688, 424] width 51 height 17
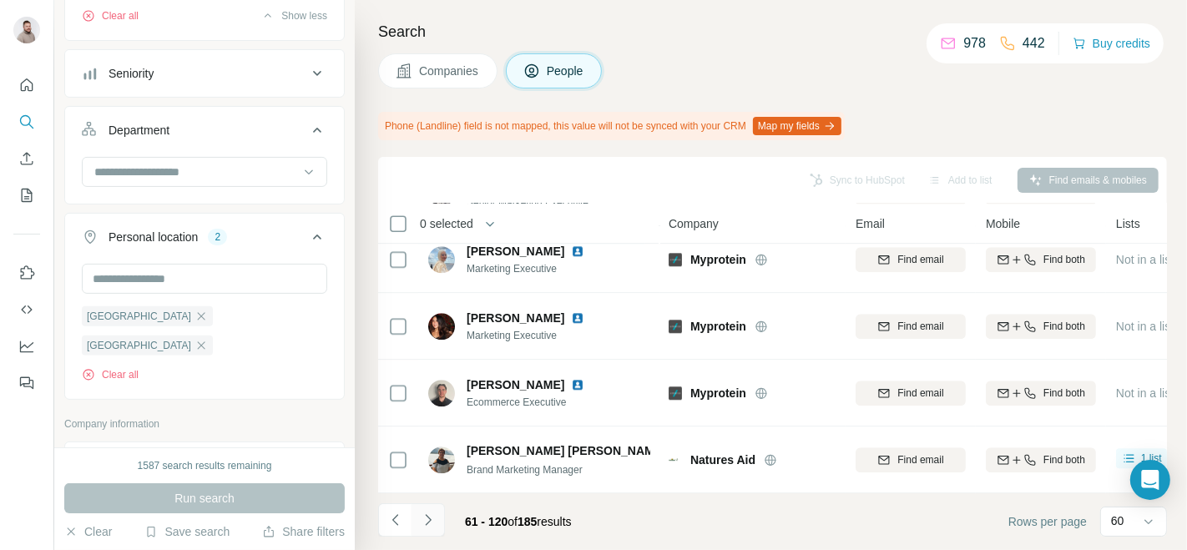
click at [426, 494] on icon "Navigate to next page" at bounding box center [428, 520] width 17 height 17
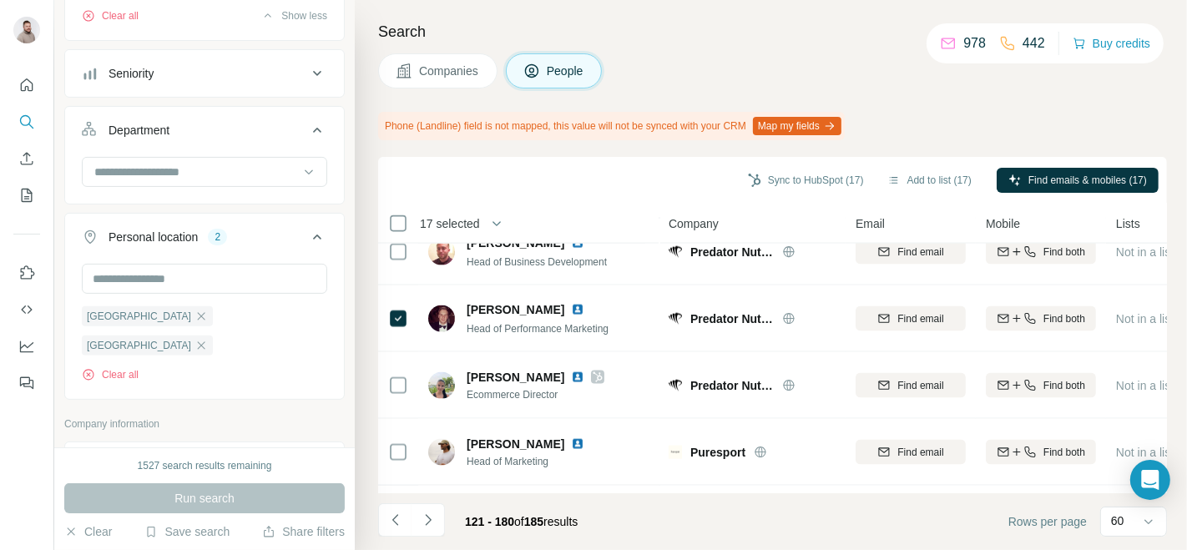
scroll to position [2186, 0]
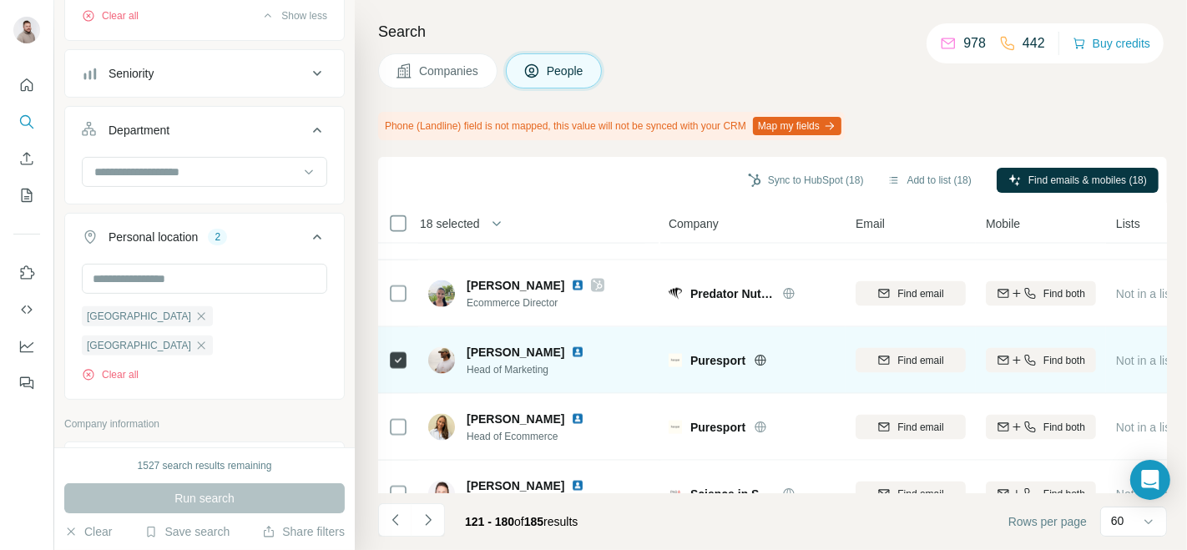
click at [1067, 359] on span "Not in a list" at bounding box center [1145, 360] width 58 height 13
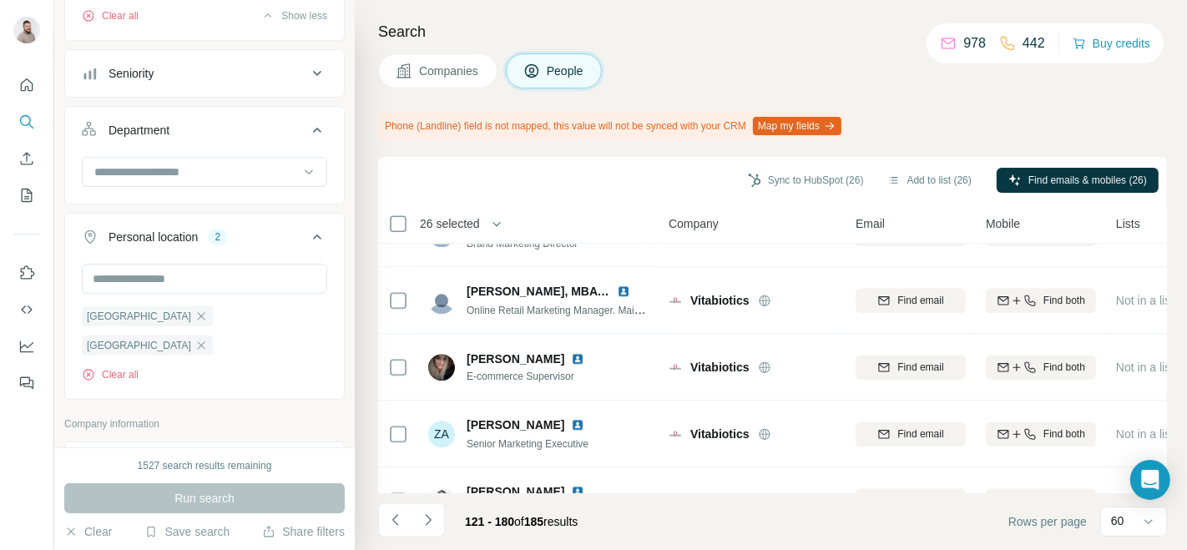
scroll to position [3763, 0]
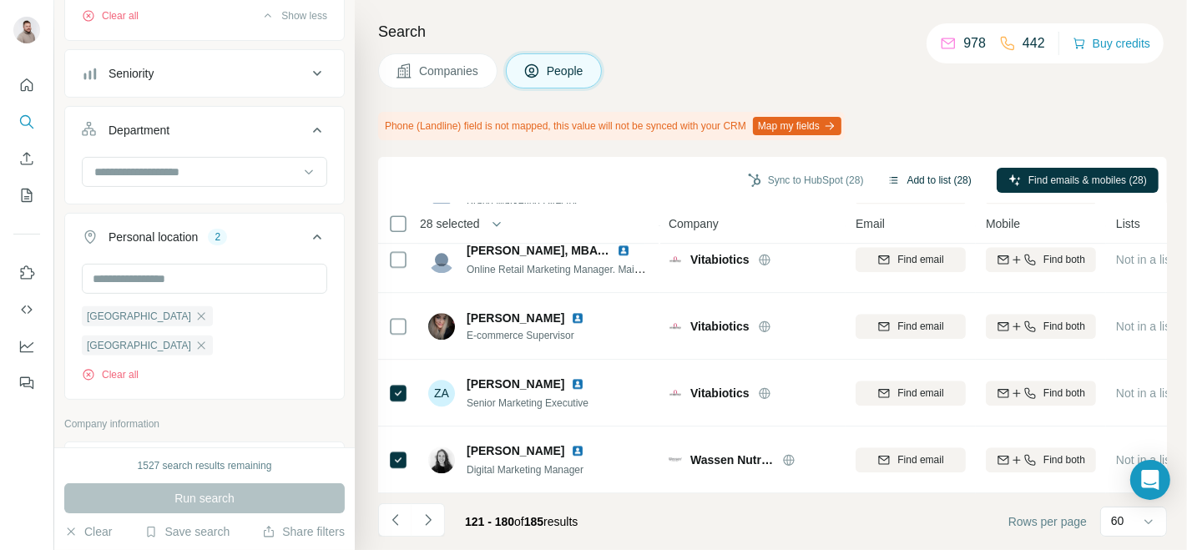
click at [924, 174] on button "Add to list (28)" at bounding box center [929, 180] width 108 height 25
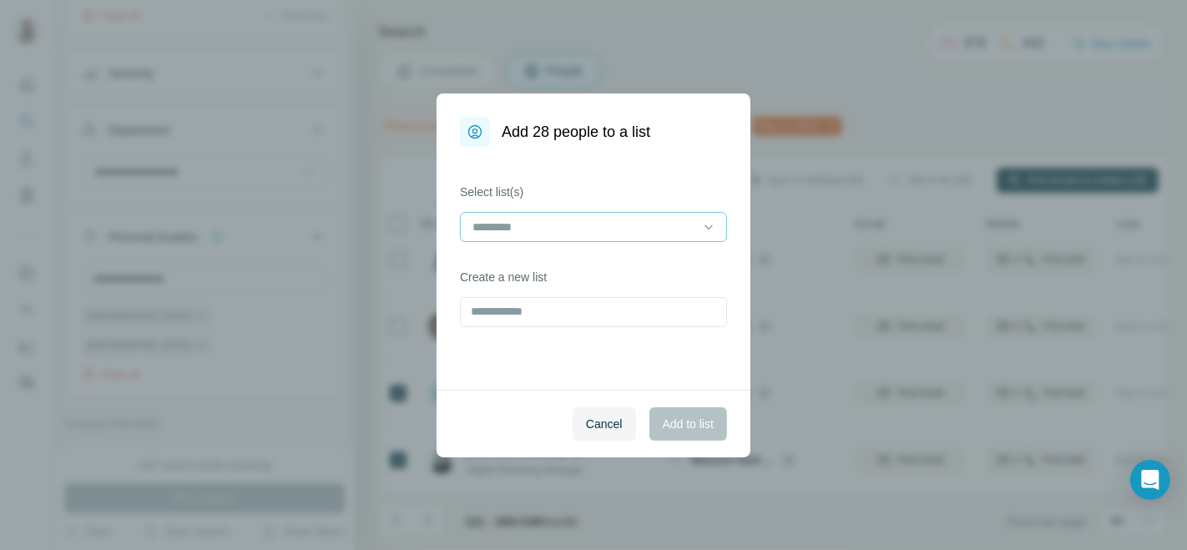
click at [627, 214] on div at bounding box center [583, 227] width 225 height 28
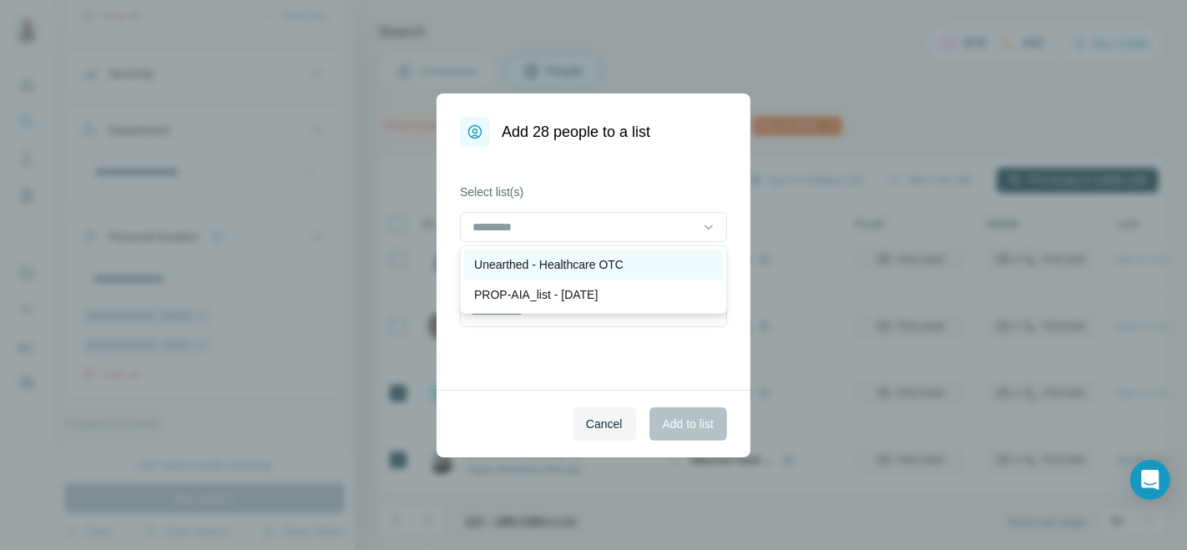
click at [579, 266] on p "Unearthed - Healthcare OTC" at bounding box center [548, 264] width 149 height 17
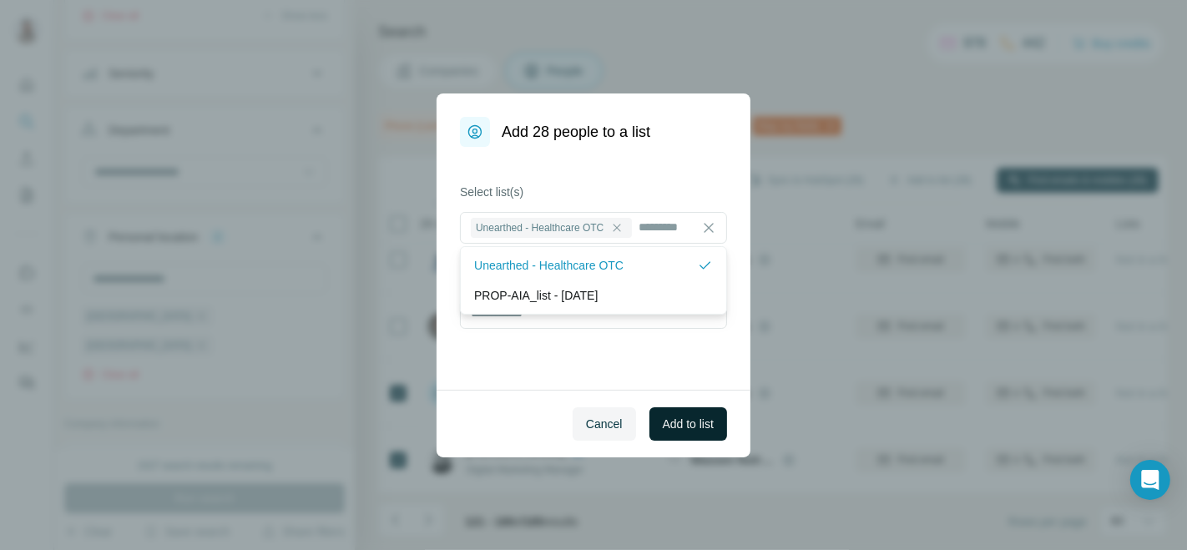
click at [671, 421] on span "Add to list" at bounding box center [688, 424] width 51 height 17
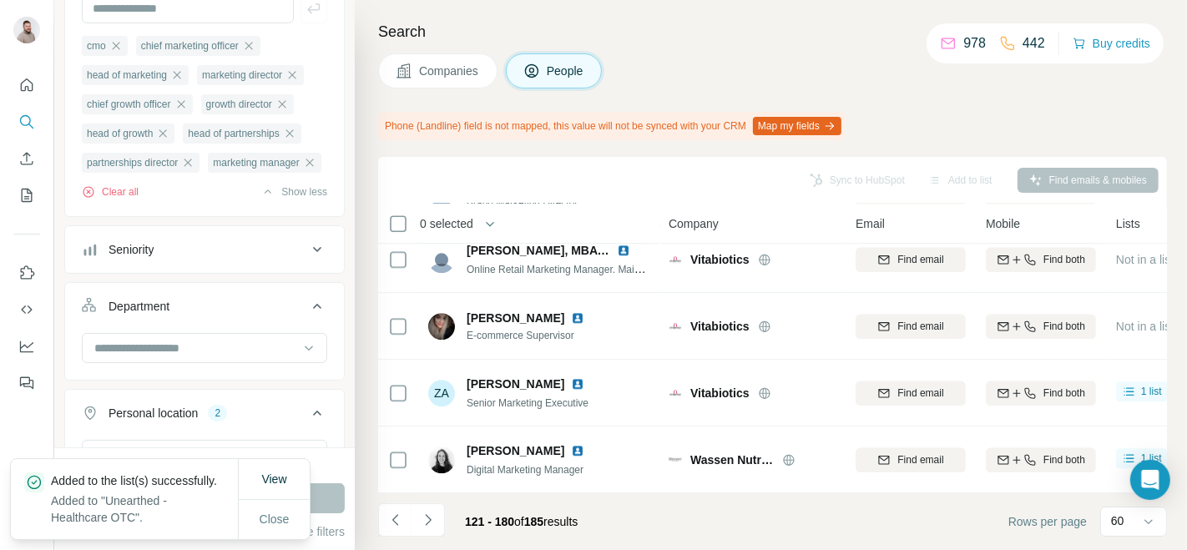
scroll to position [0, 0]
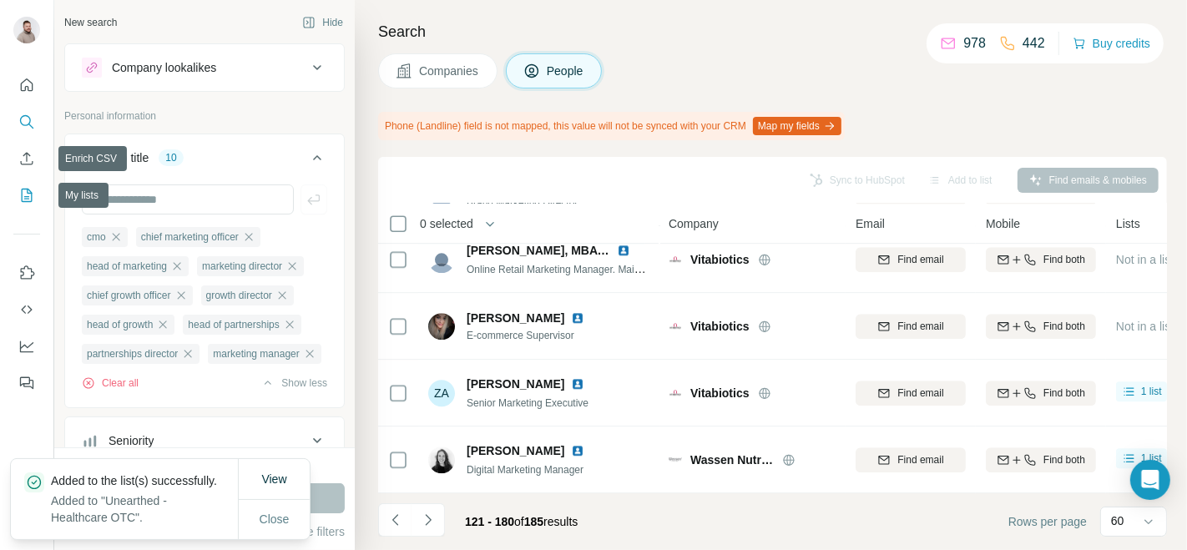
click at [15, 194] on button "My lists" at bounding box center [26, 195] width 27 height 30
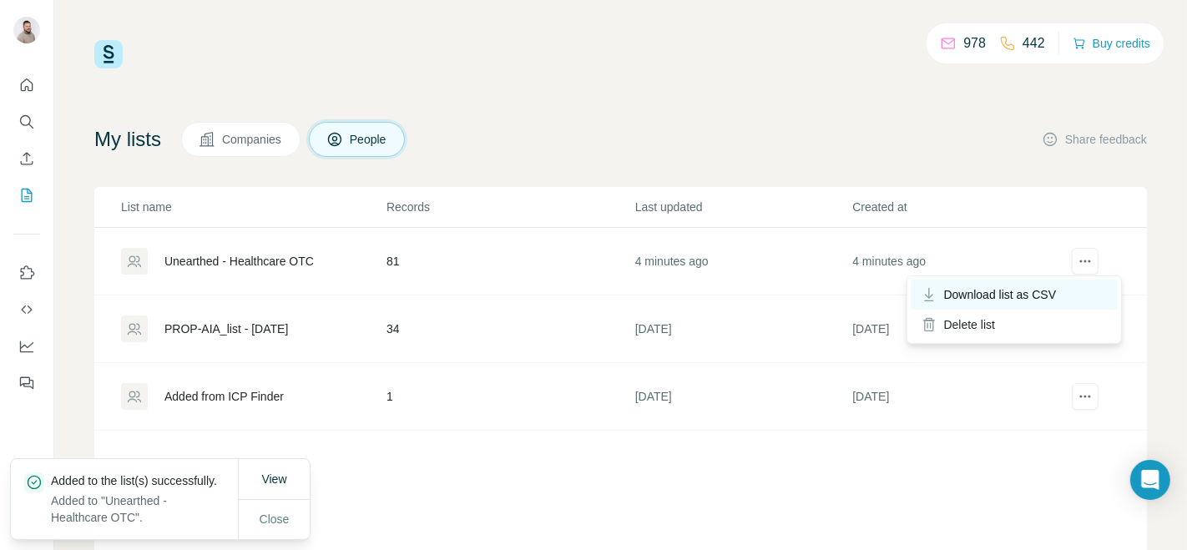
click at [1019, 287] on span "Download list as CSV" at bounding box center [1000, 294] width 113 height 17
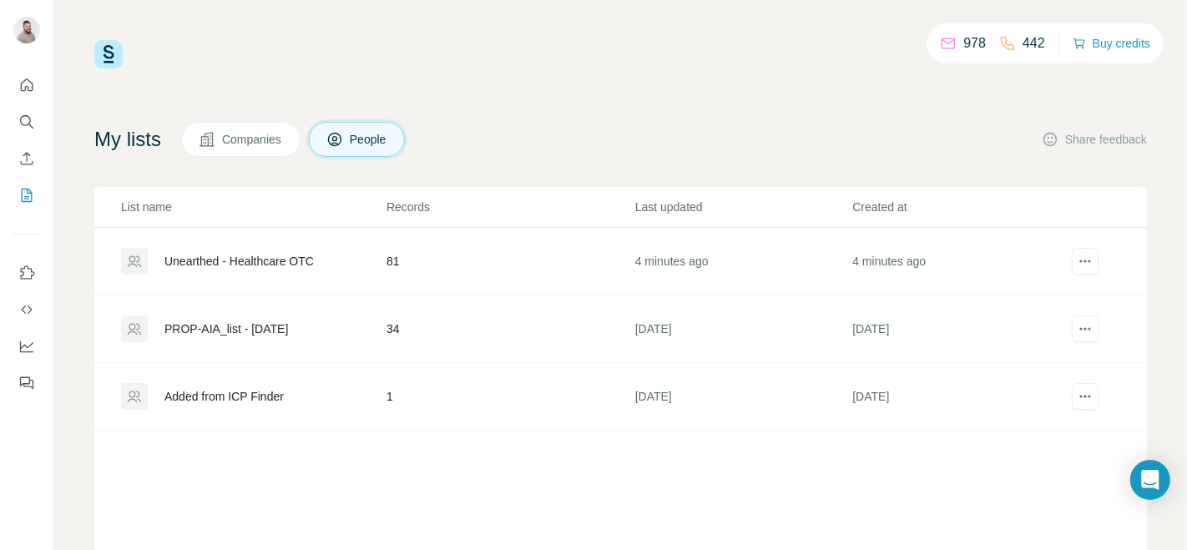
click at [240, 257] on div "Unearthed - Healthcare OTC" at bounding box center [238, 261] width 149 height 17
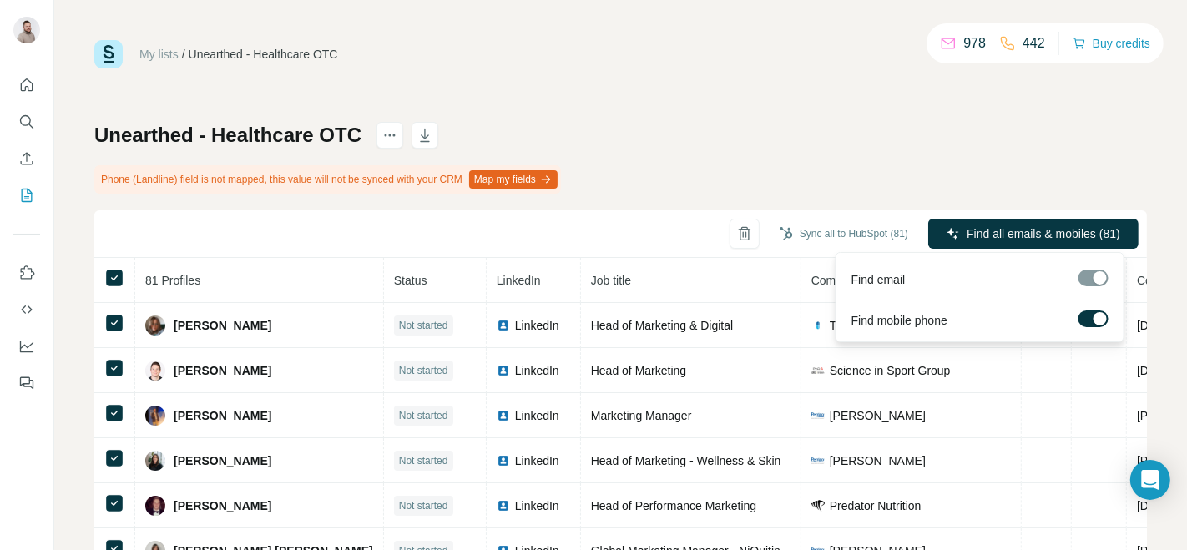
click at [1067, 275] on div at bounding box center [1093, 278] width 30 height 17
click at [1009, 237] on span "Find all emails & mobiles (81)" at bounding box center [1043, 233] width 154 height 17
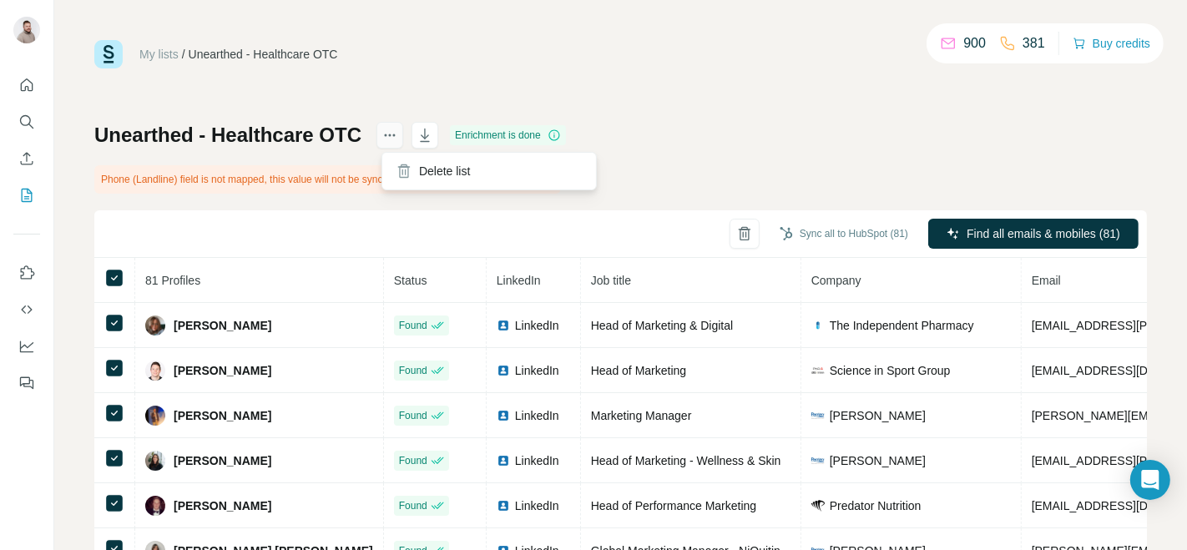
click at [398, 140] on icon "actions" at bounding box center [389, 135] width 17 height 17
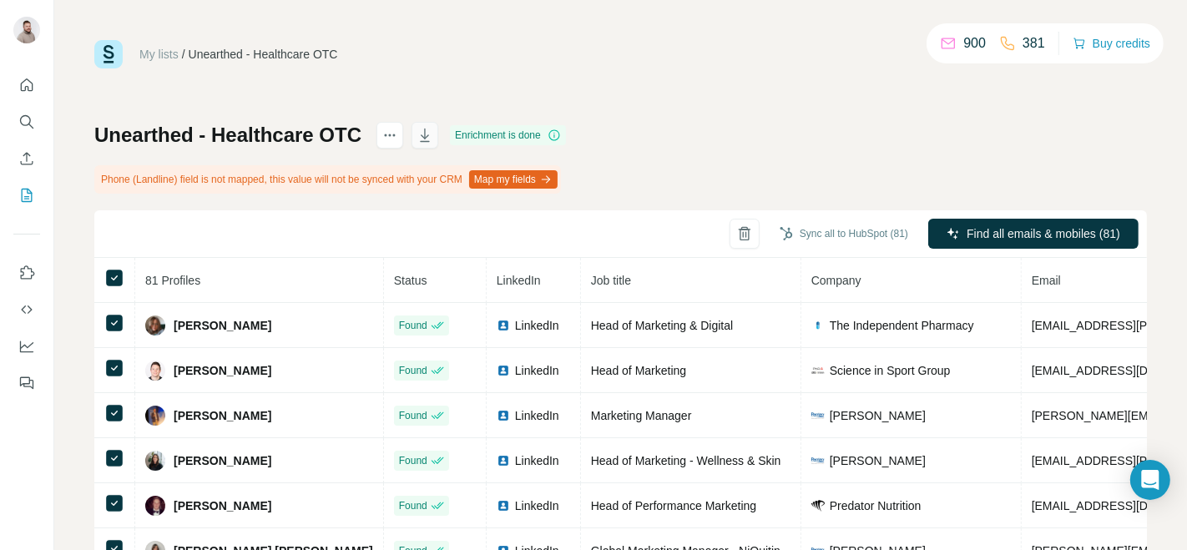
click at [429, 138] on icon "button" at bounding box center [425, 136] width 8 height 5
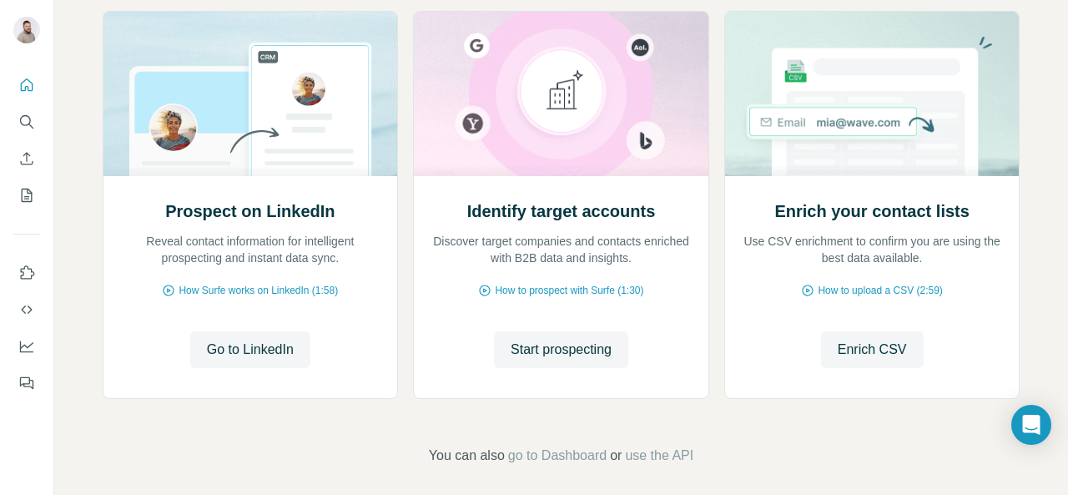
scroll to position [207, 0]
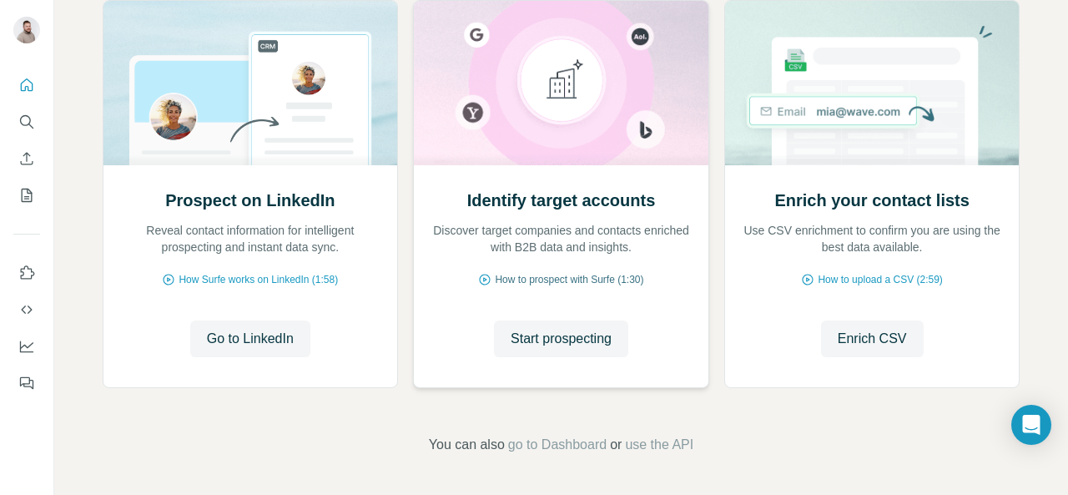
click at [542, 281] on span "How to prospect with Surfe (1:30)" at bounding box center [569, 279] width 149 height 15
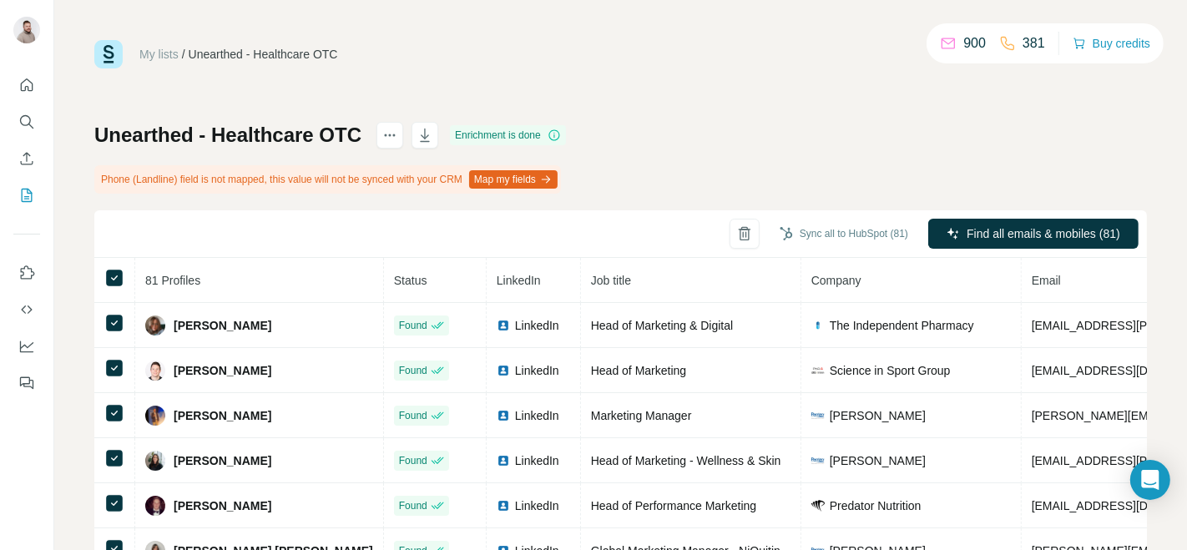
click at [12, 86] on div at bounding box center [26, 229] width 53 height 338
click at [21, 86] on icon "Quick start" at bounding box center [27, 84] width 13 height 13
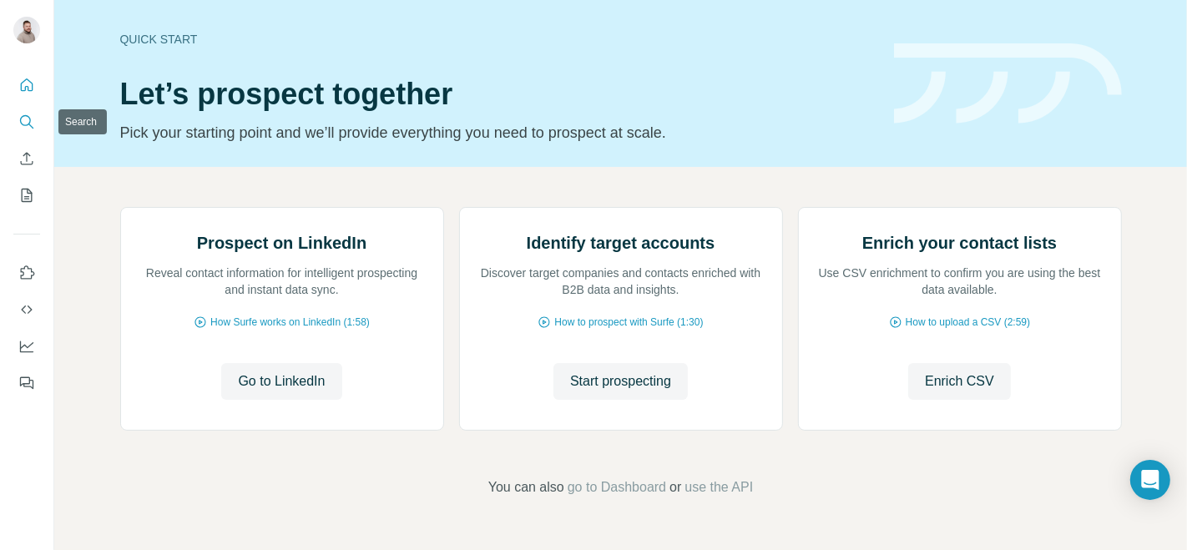
click at [20, 125] on icon "Search" at bounding box center [26, 121] width 17 height 17
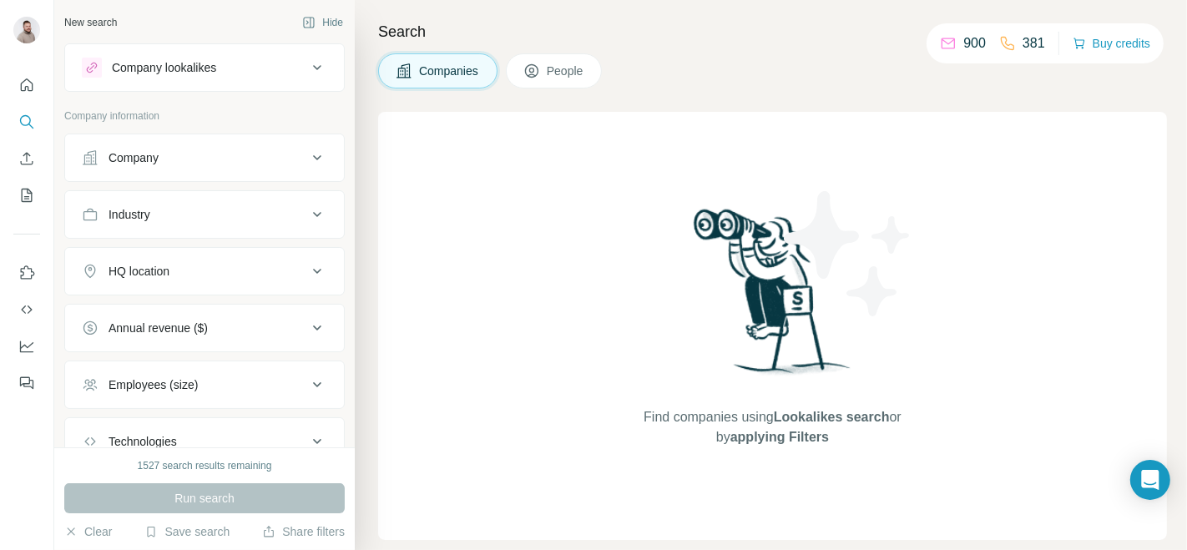
click at [174, 66] on div "Company lookalikes" at bounding box center [164, 67] width 104 height 17
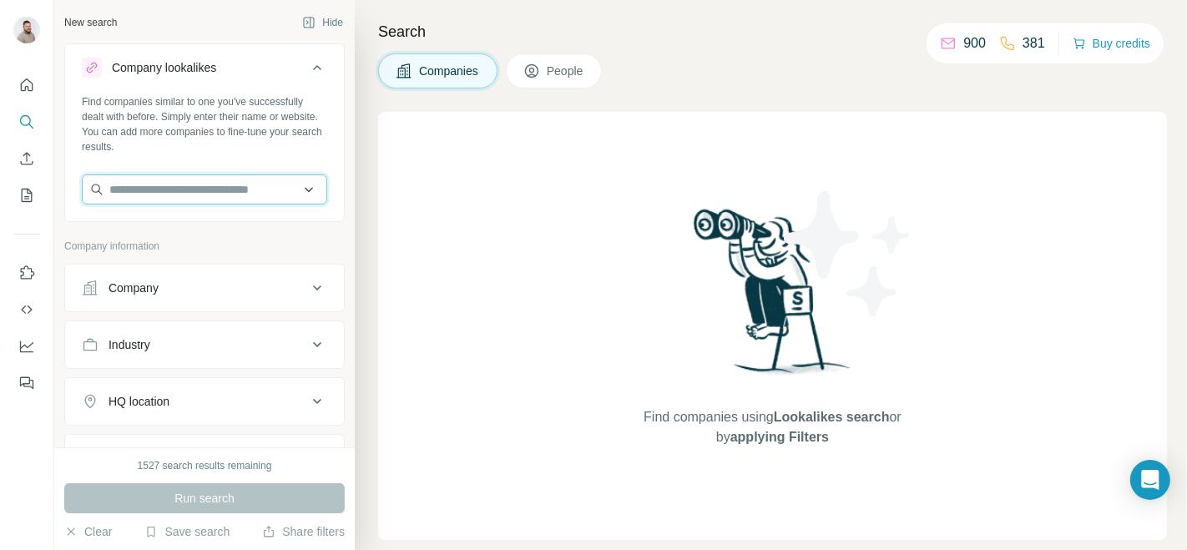
click at [166, 181] on input "text" at bounding box center [204, 189] width 245 height 30
type input "**********"
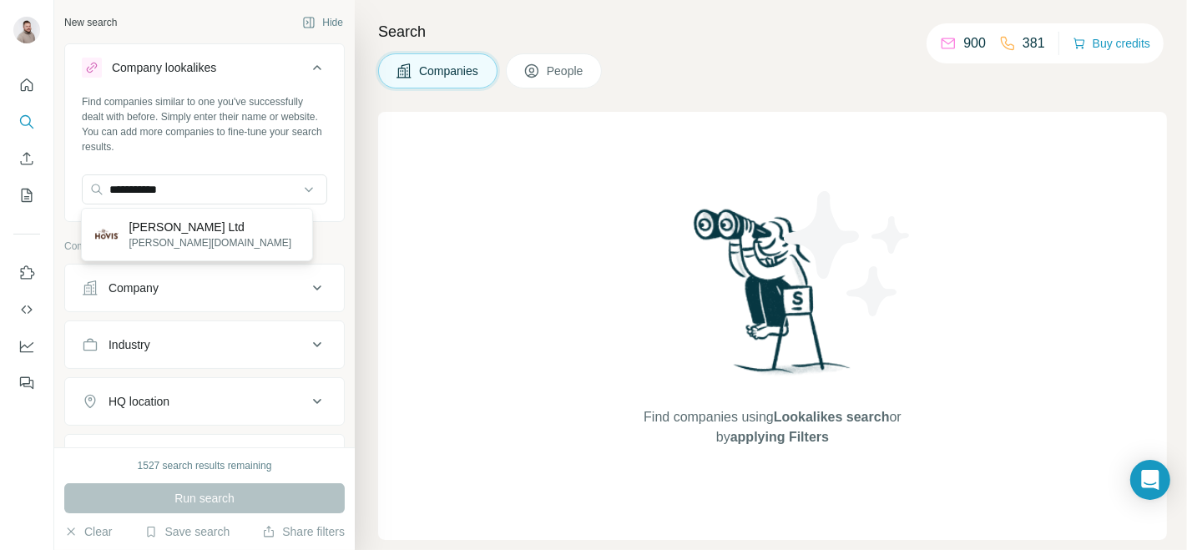
click at [189, 234] on div "[PERSON_NAME] Ltd [PERSON_NAME][DOMAIN_NAME]" at bounding box center [197, 234] width 224 height 45
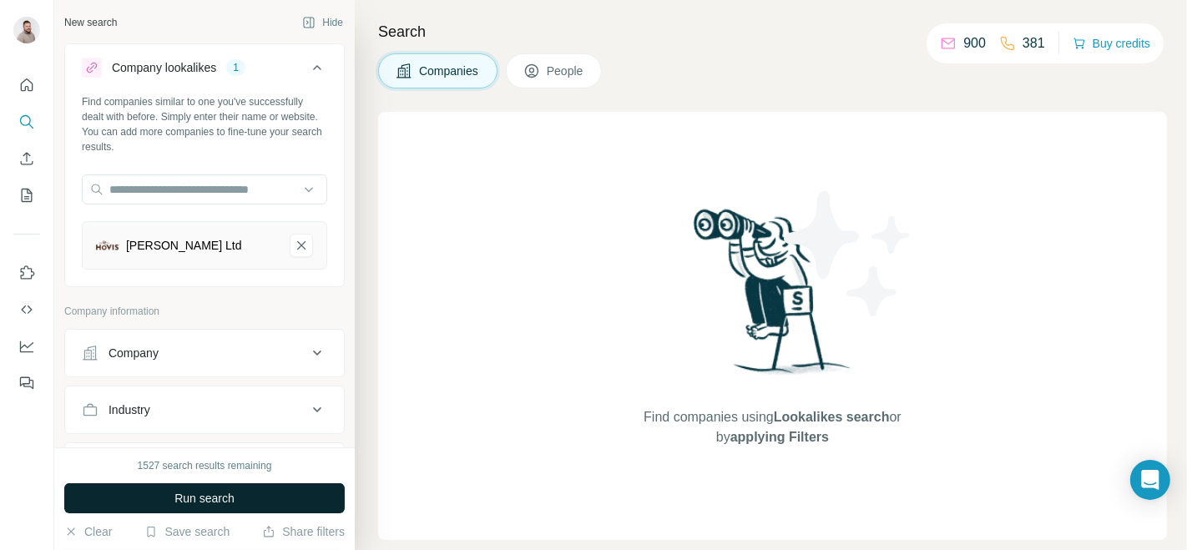
click at [230, 501] on span "Run search" at bounding box center [204, 498] width 60 height 17
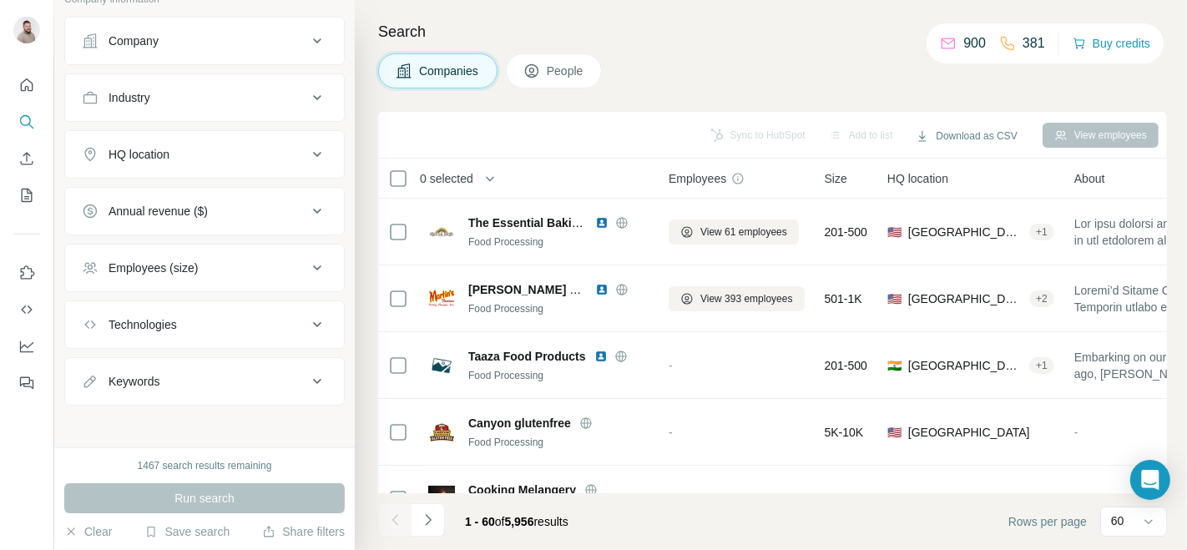
scroll to position [244, 0]
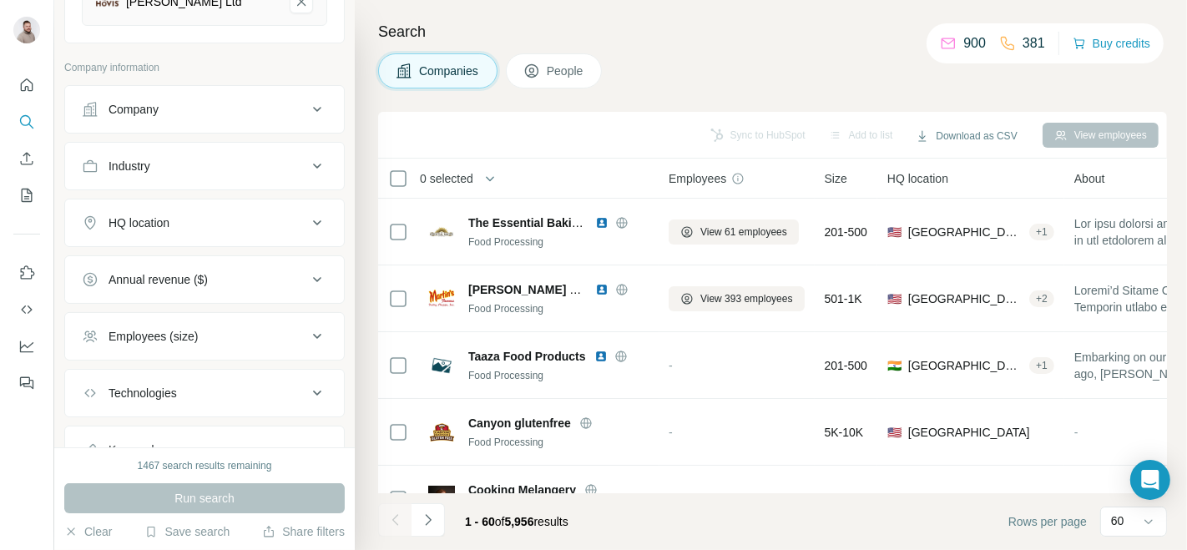
click at [212, 237] on button "HQ location" at bounding box center [204, 223] width 279 height 40
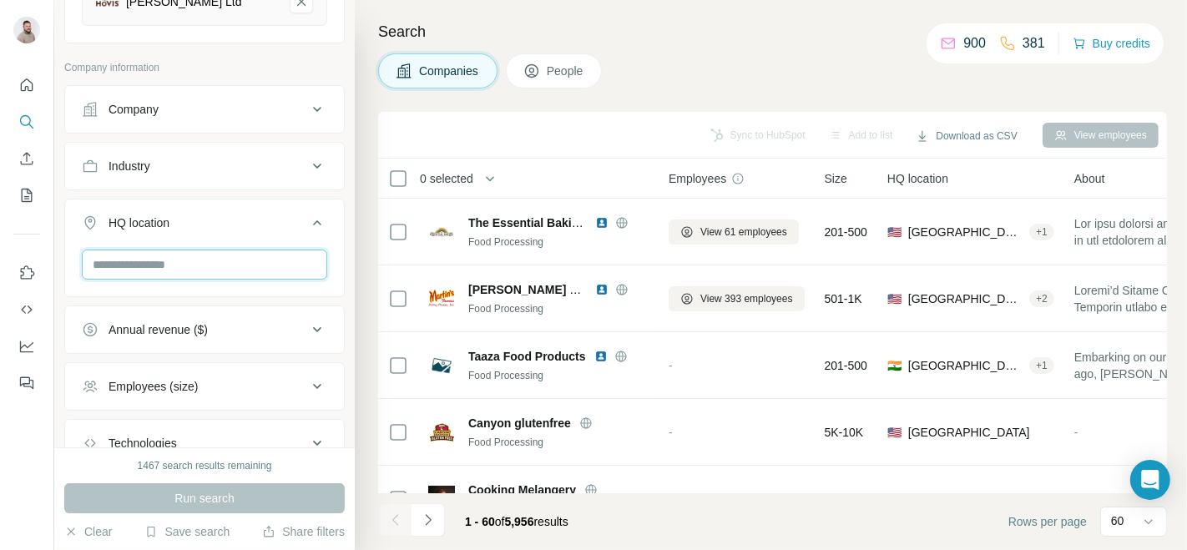
click at [189, 267] on input "text" at bounding box center [204, 264] width 245 height 30
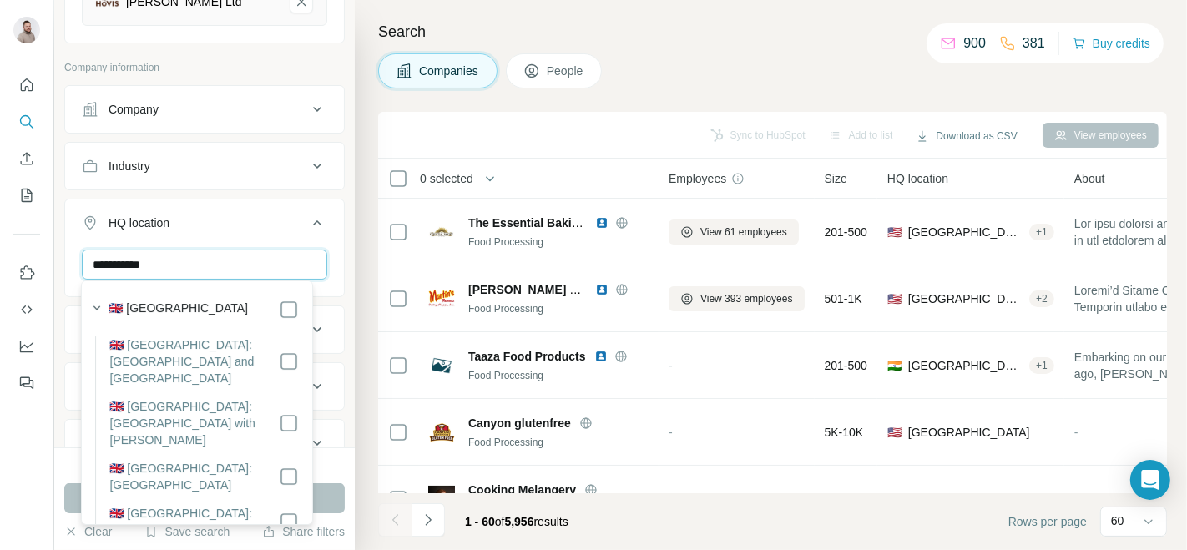
type input "**********"
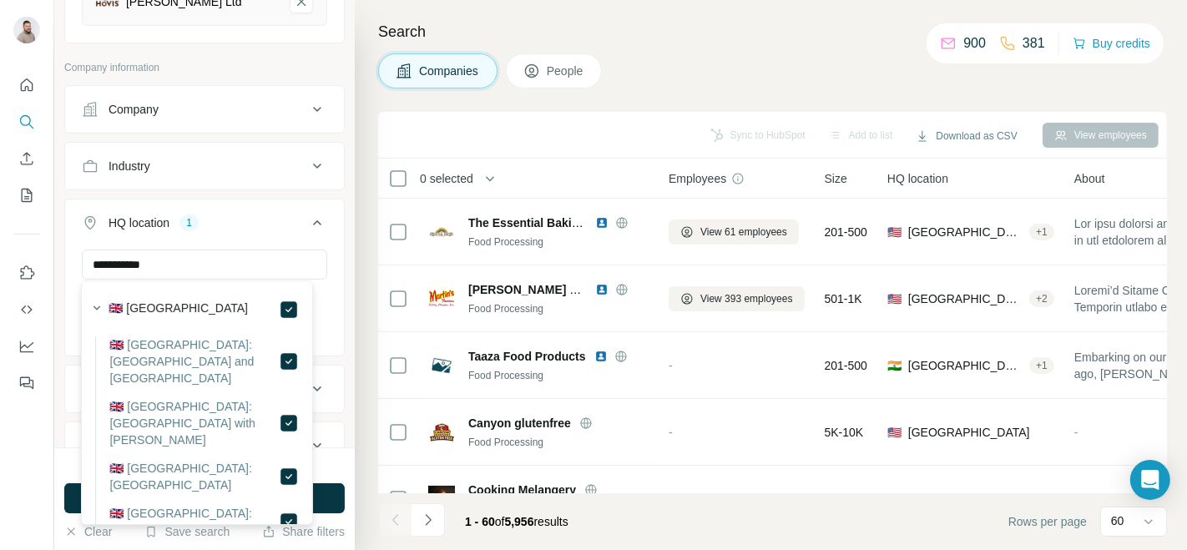
click at [670, 82] on div "Companies People" at bounding box center [772, 70] width 789 height 35
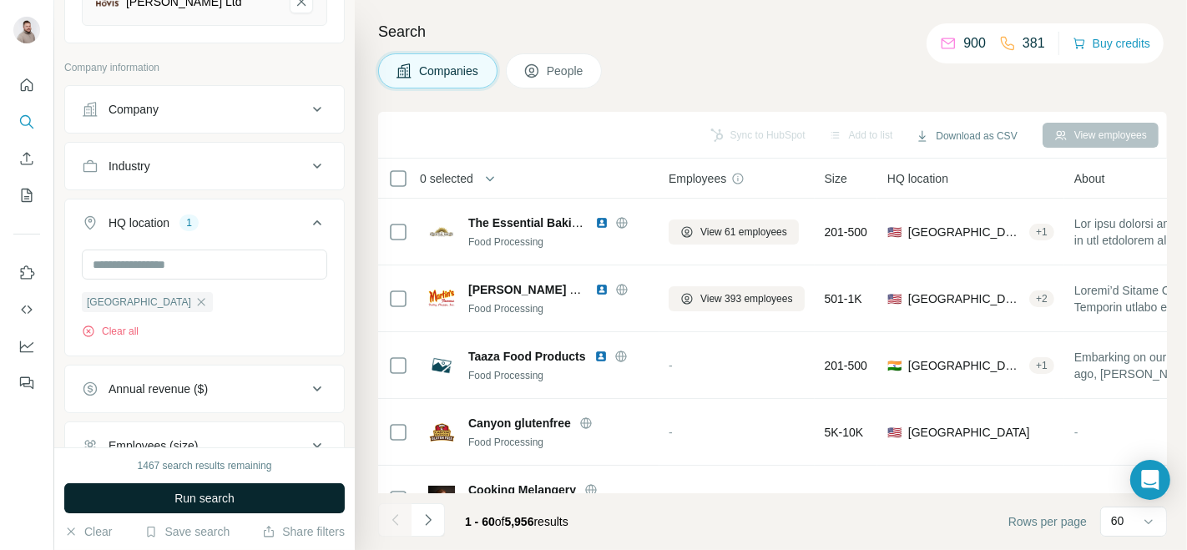
click at [221, 503] on span "Run search" at bounding box center [204, 498] width 60 height 17
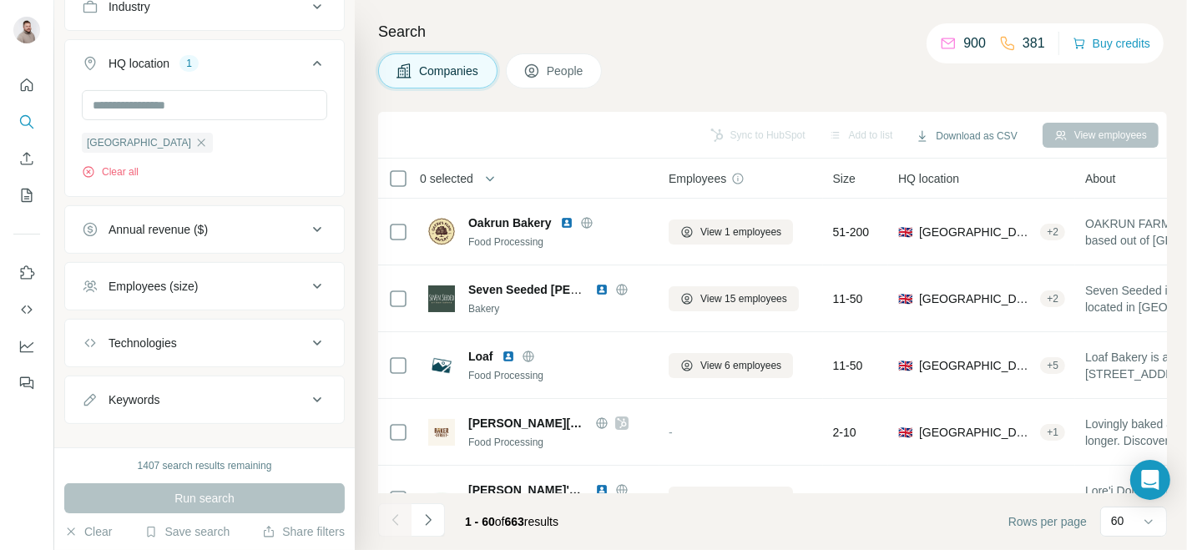
scroll to position [421, 0]
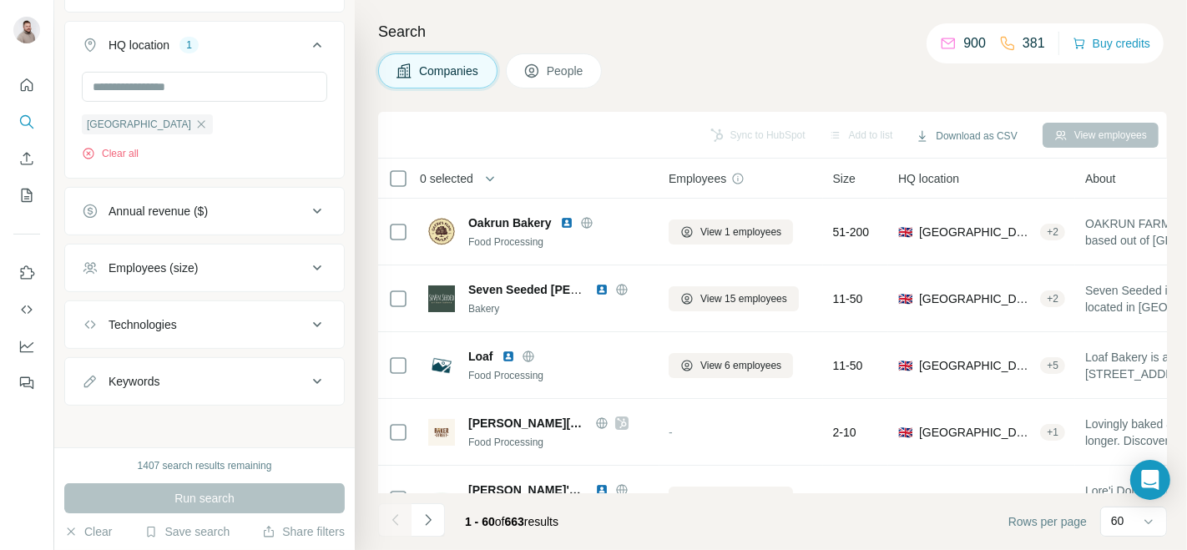
click at [185, 268] on div "Employees (size)" at bounding box center [152, 268] width 89 height 17
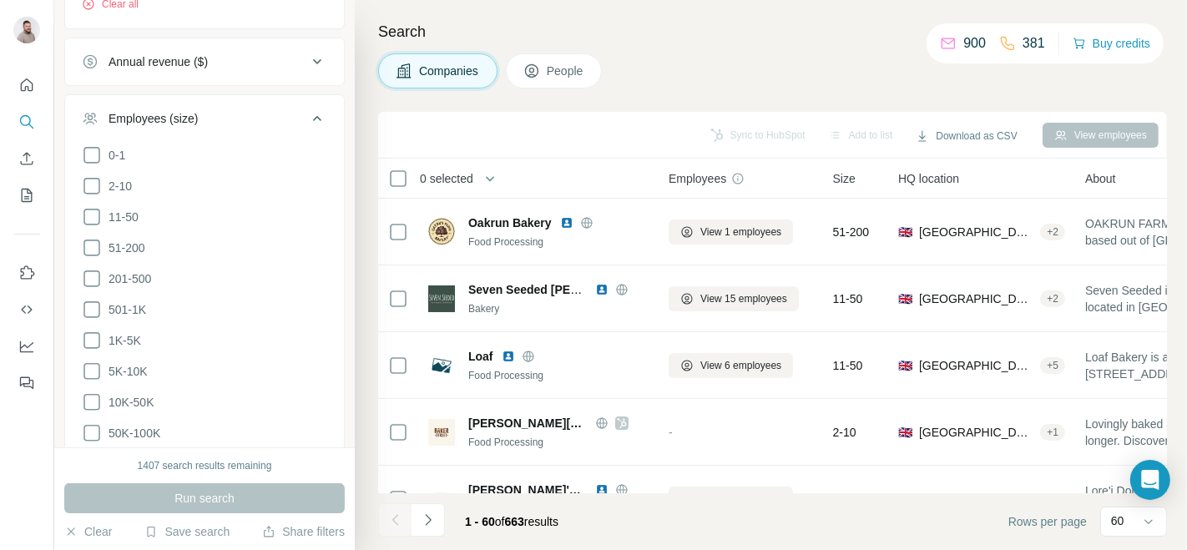
scroll to position [584, 0]
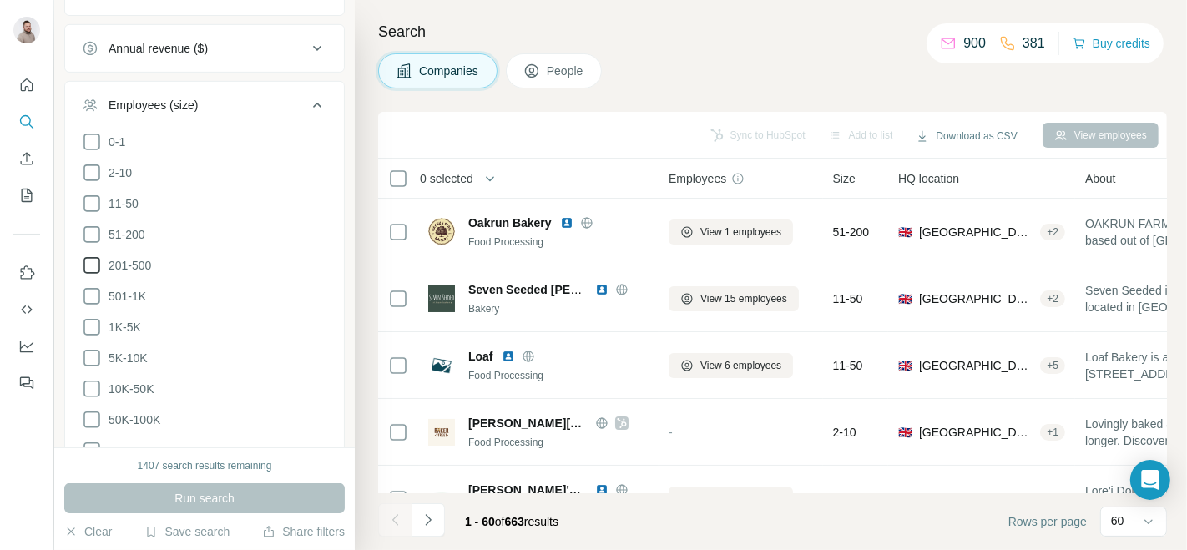
click at [135, 263] on span "201-500" at bounding box center [126, 265] width 49 height 17
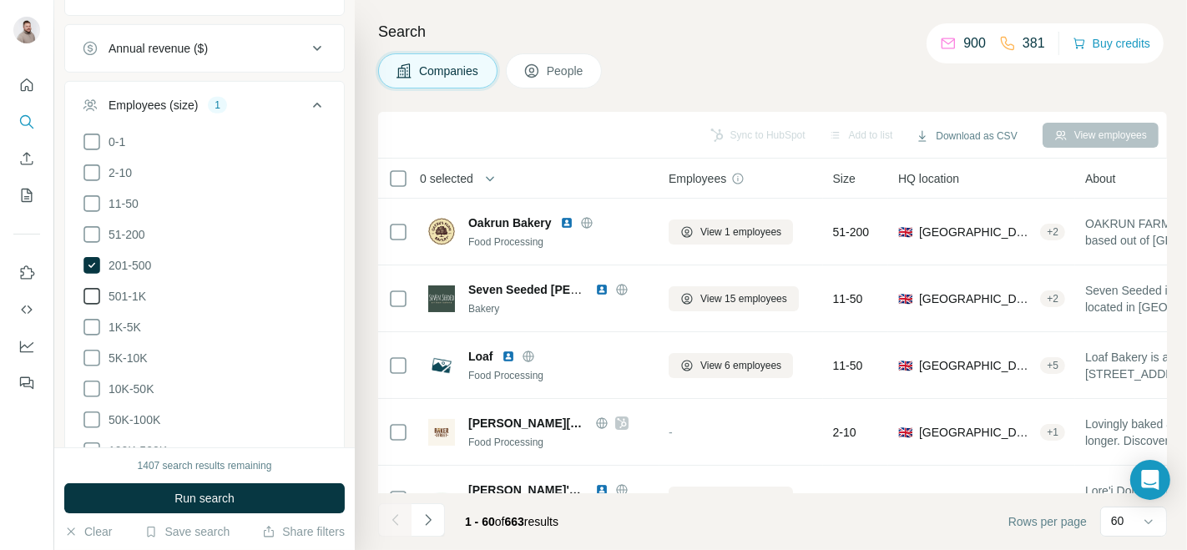
click at [134, 291] on span "501-1K" at bounding box center [124, 296] width 44 height 17
click at [129, 320] on span "1K-5K" at bounding box center [121, 327] width 39 height 17
click at [133, 354] on span "5K-10K" at bounding box center [125, 358] width 46 height 17
click at [139, 380] on span "10K-50K" at bounding box center [128, 388] width 52 height 17
click at [144, 411] on span "50K-100K" at bounding box center [131, 419] width 58 height 17
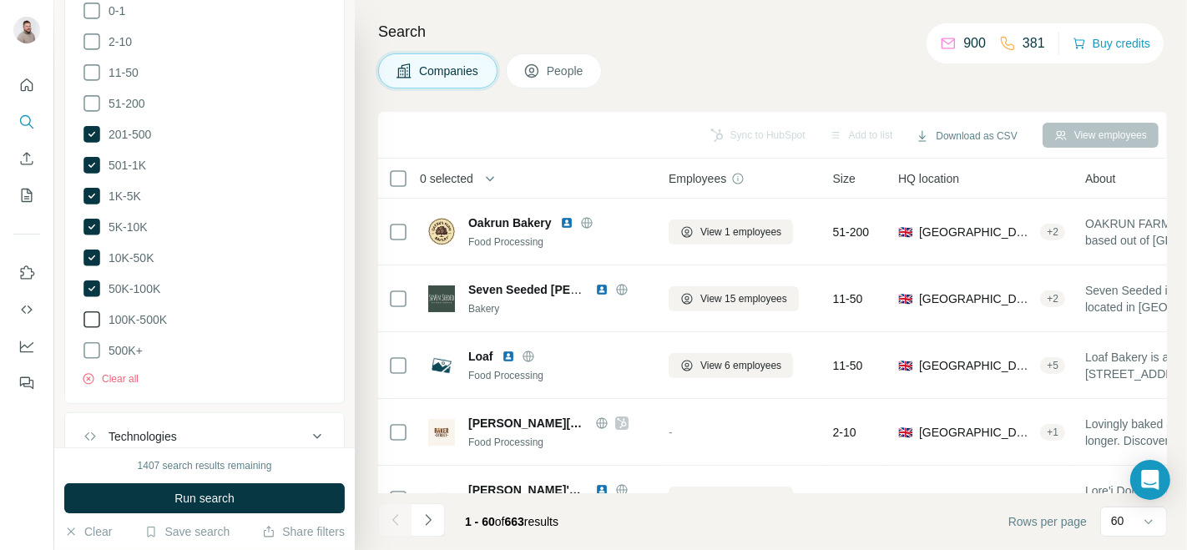
scroll to position [724, 0]
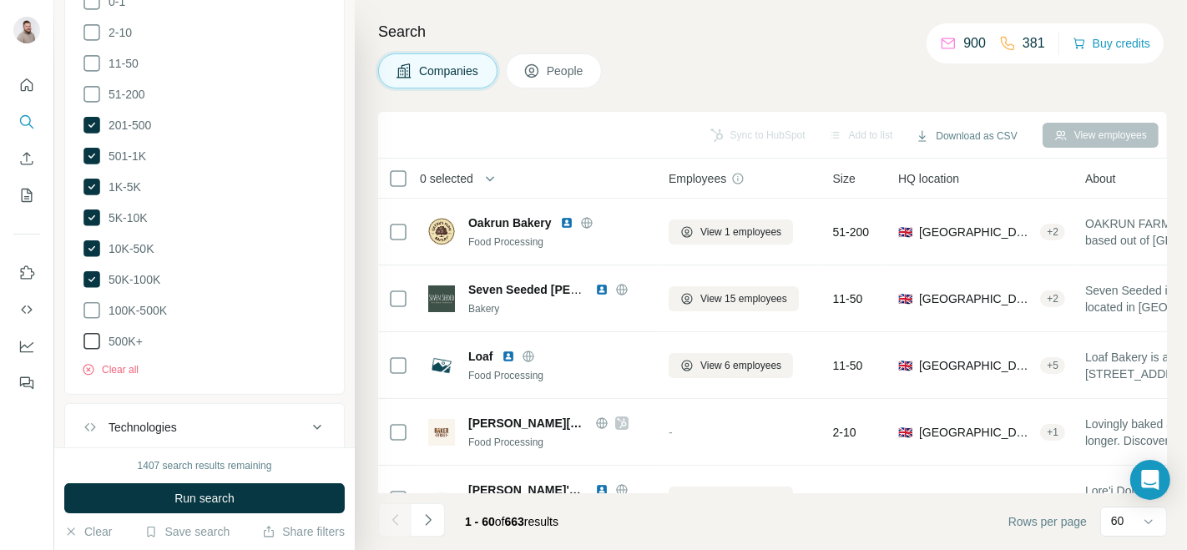
click at [150, 302] on span "100K-500K" at bounding box center [134, 310] width 65 height 17
click at [131, 333] on span "500K+" at bounding box center [122, 341] width 41 height 17
click at [218, 501] on span "Run search" at bounding box center [204, 498] width 60 height 17
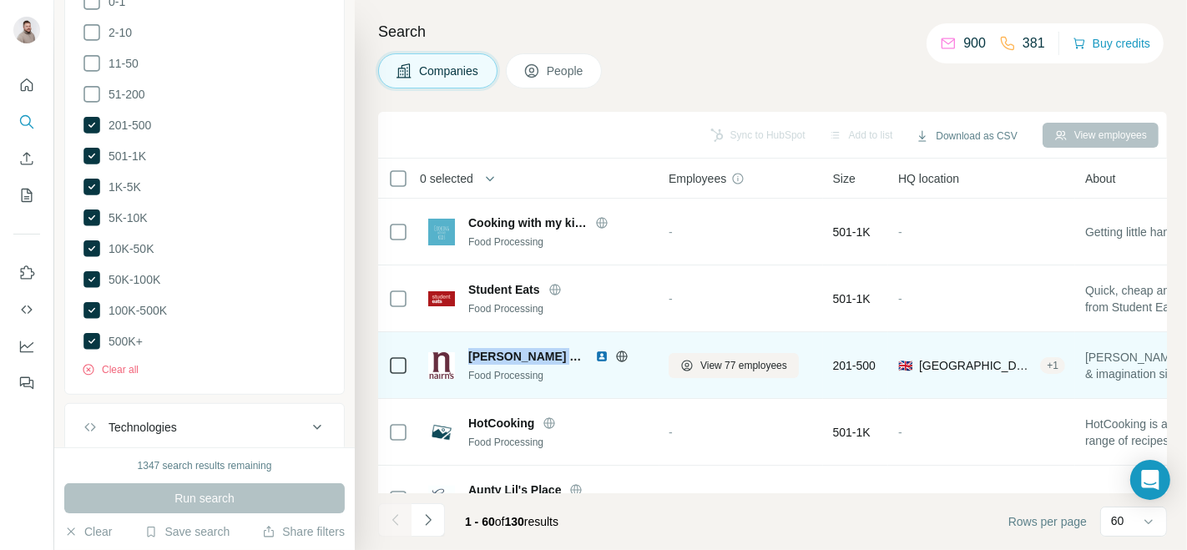
drag, startPoint x: 562, startPoint y: 356, endPoint x: 469, endPoint y: 358, distance: 92.6
click at [469, 358] on span "[PERSON_NAME] Oatcakes" at bounding box center [527, 356] width 118 height 17
copy span "[PERSON_NAME] Oatcakes"
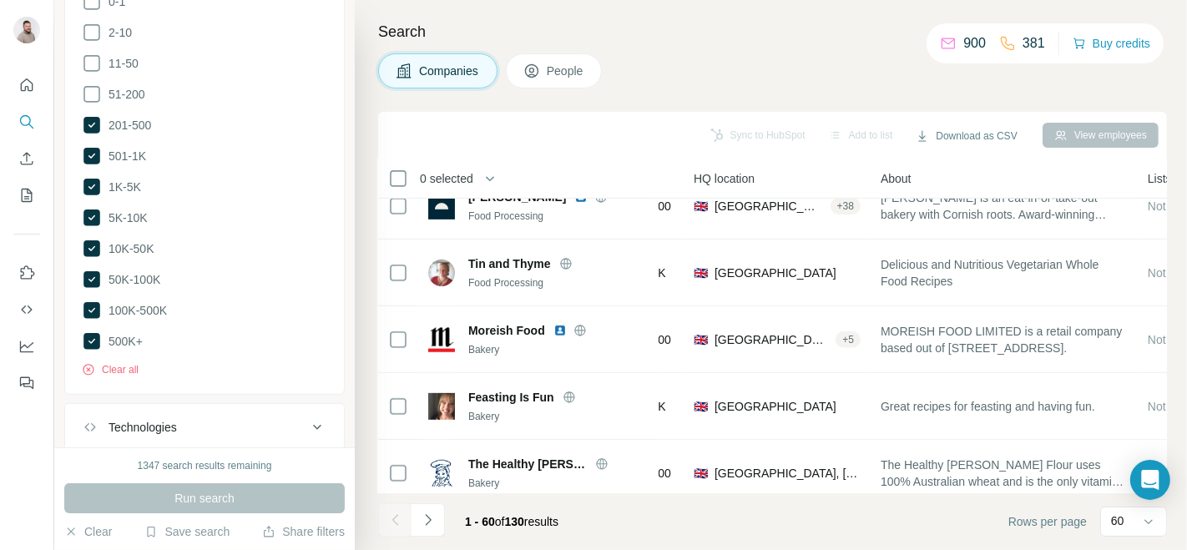
scroll to position [560, 0]
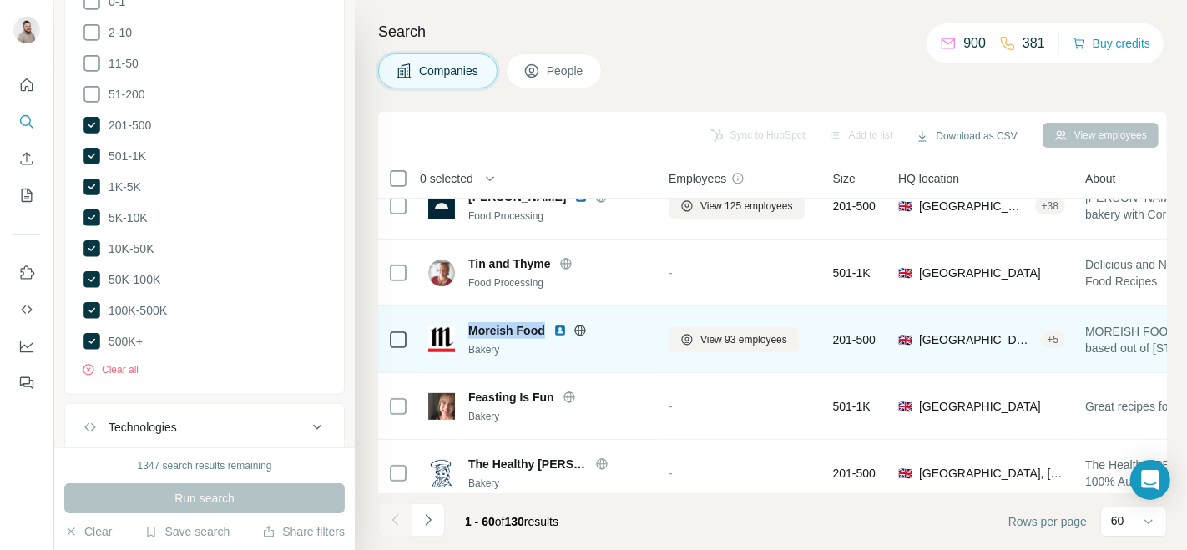
drag, startPoint x: 546, startPoint y: 324, endPoint x: 469, endPoint y: 330, distance: 77.0
click at [469, 330] on div "Moreish Food" at bounding box center [558, 330] width 180 height 17
drag, startPoint x: 488, startPoint y: 330, endPoint x: 515, endPoint y: 342, distance: 29.5
copy span "Moreish Food"
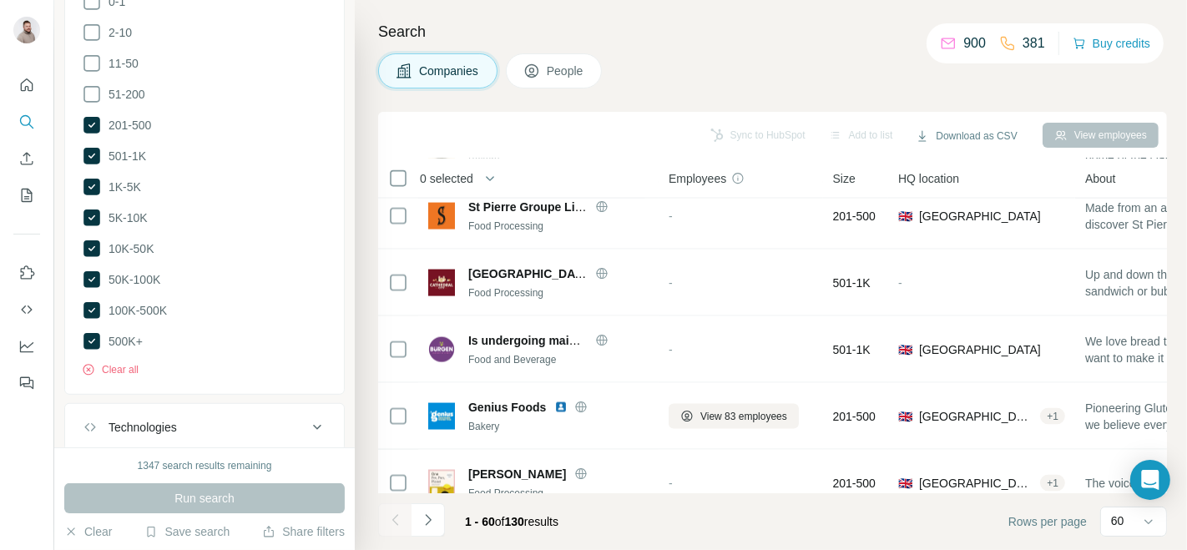
scroll to position [2226, 0]
